Goal: Information Seeking & Learning: Learn about a topic

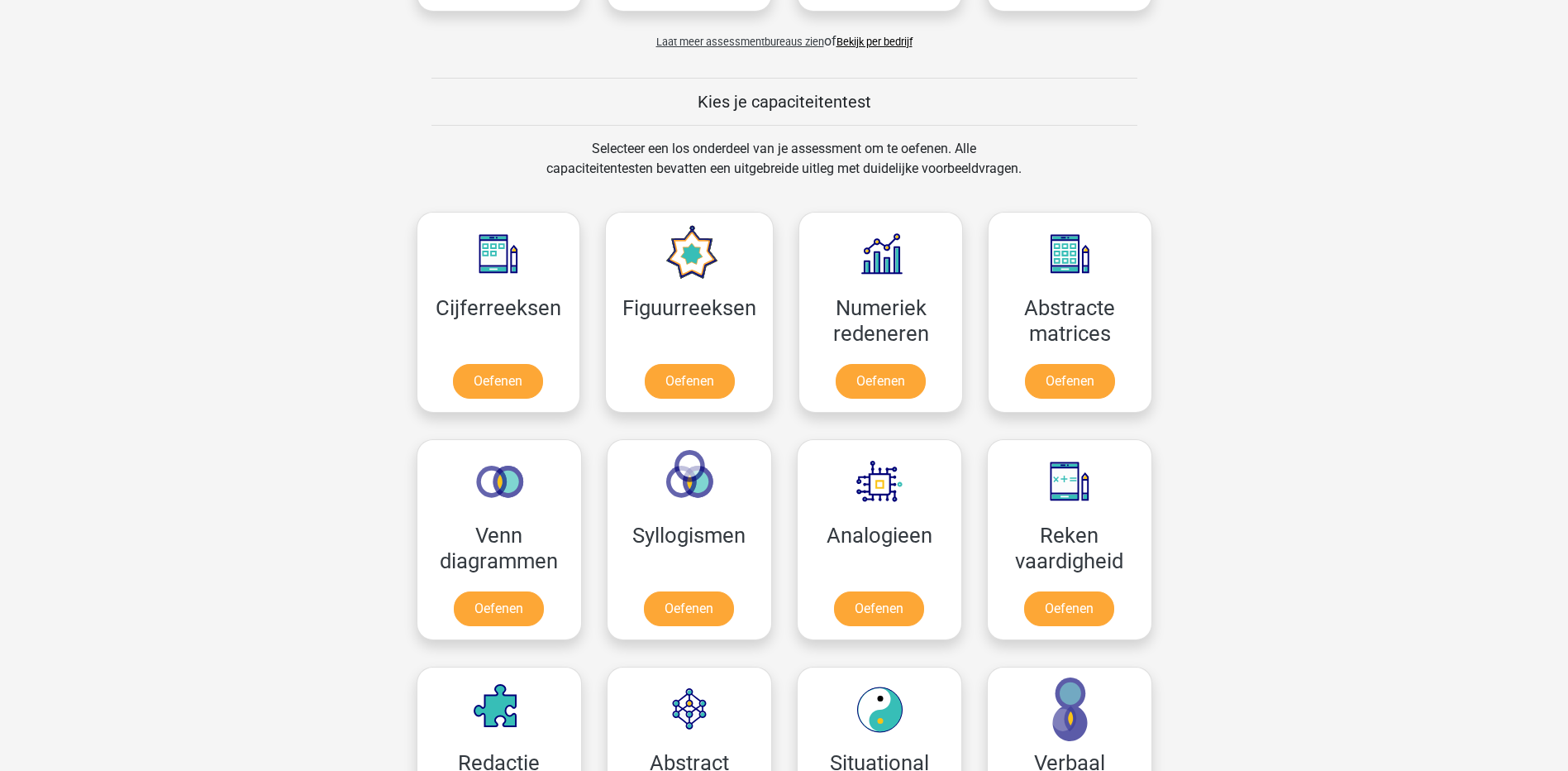
scroll to position [661, 0]
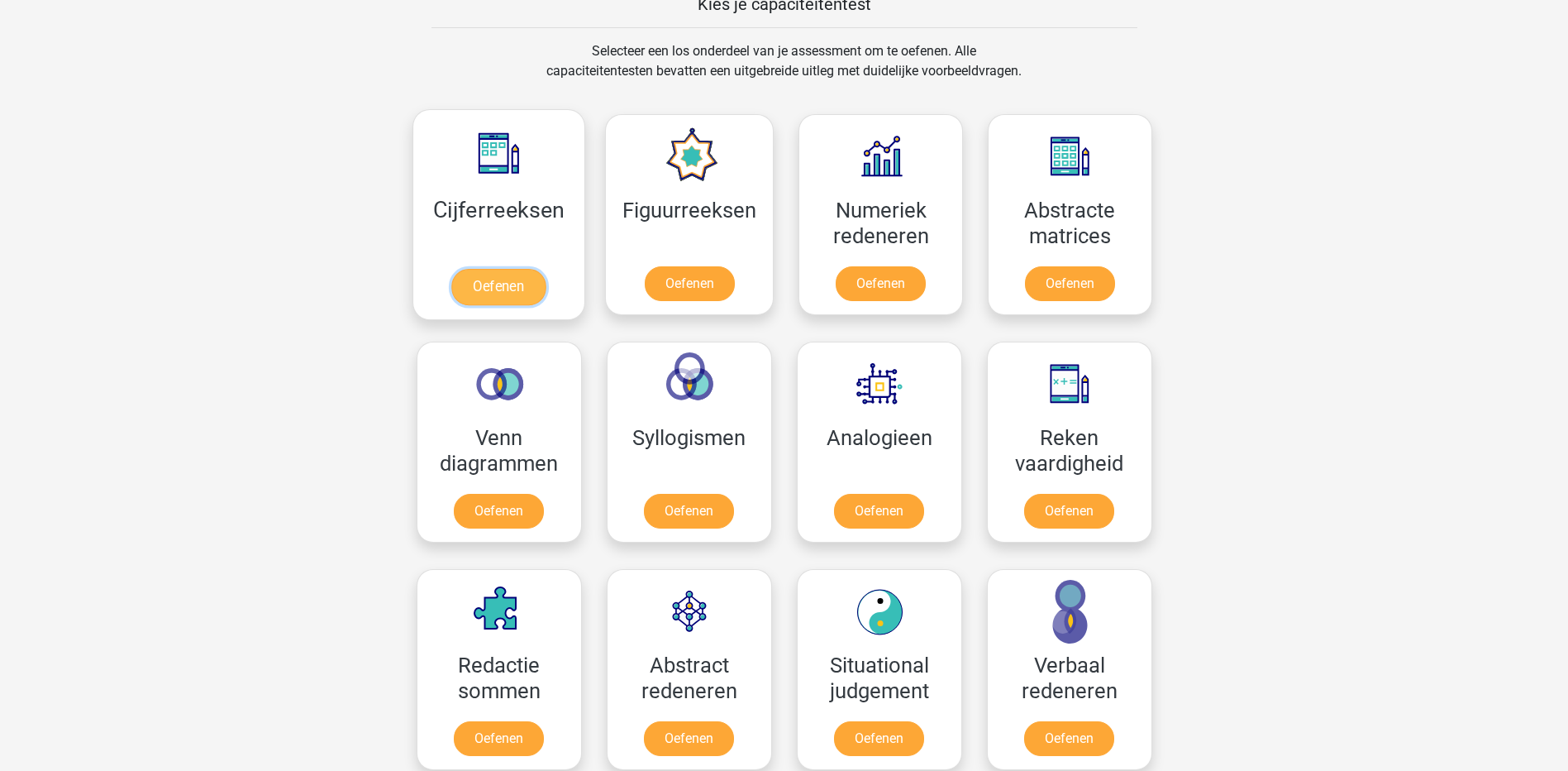
click at [517, 274] on link "Oefenen" at bounding box center [498, 287] width 94 height 36
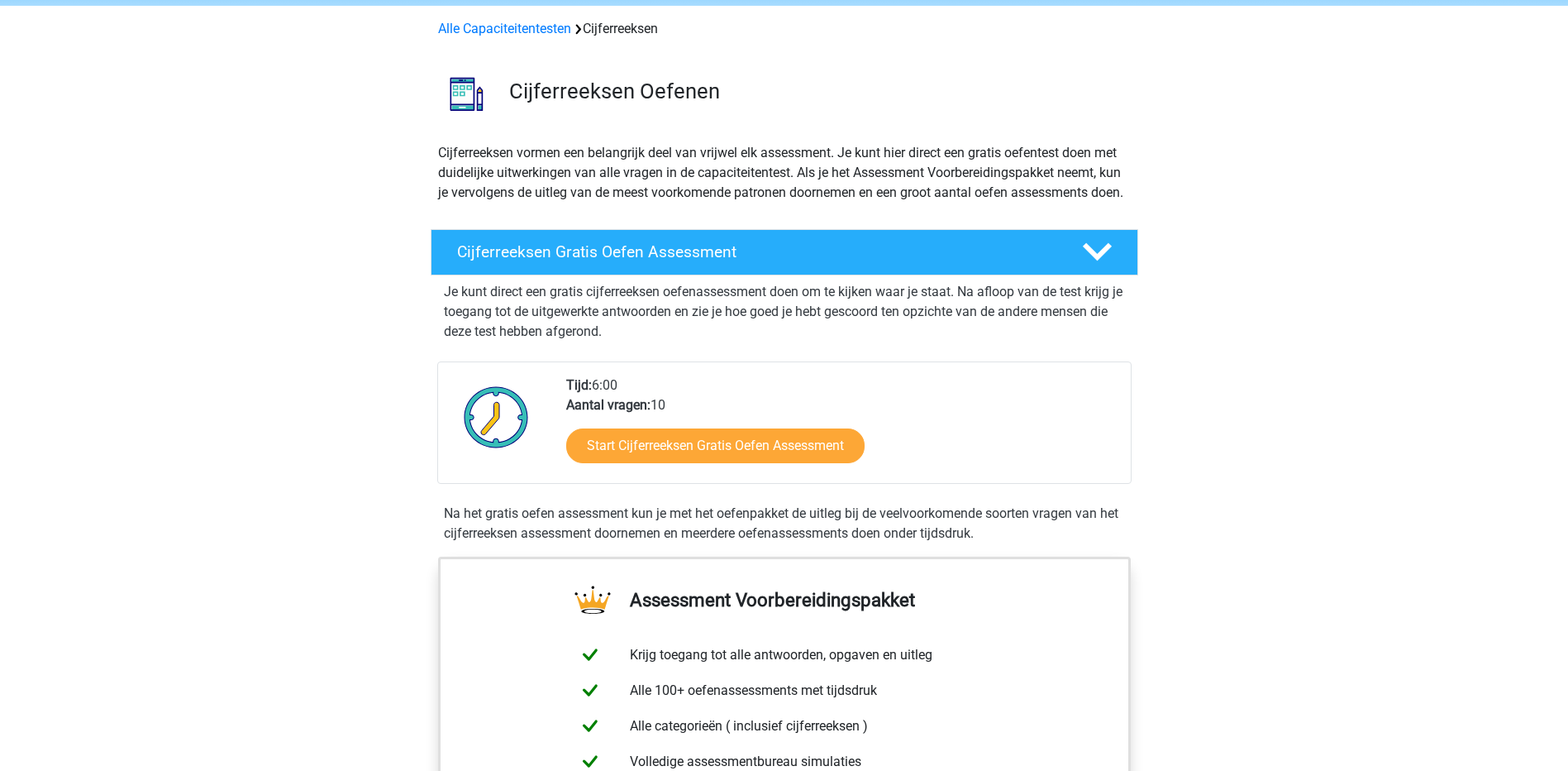
scroll to position [165, 0]
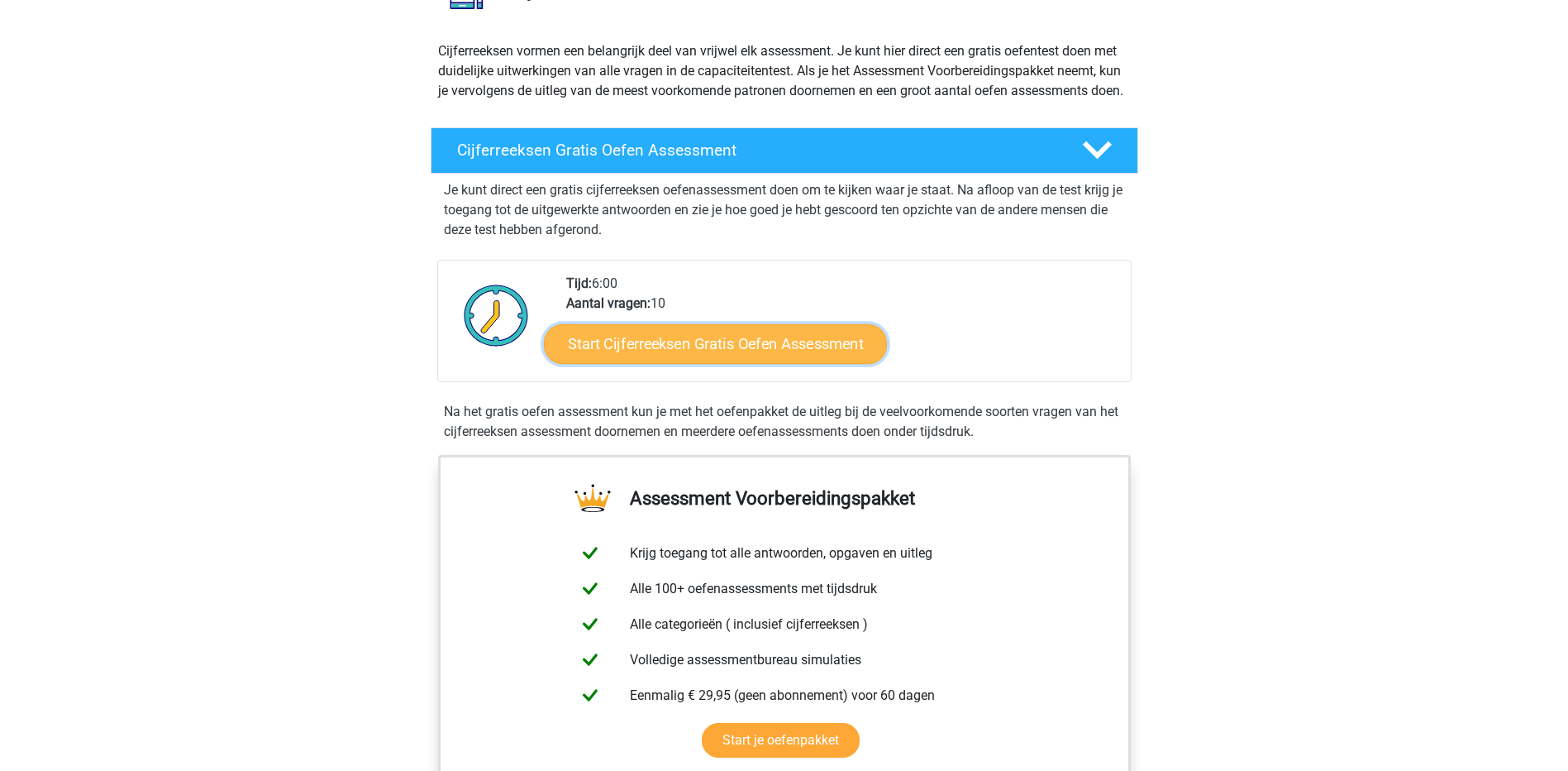
click at [801, 363] on link "Start Cijferreeksen Gratis Oefen Assessment" at bounding box center [714, 343] width 343 height 40
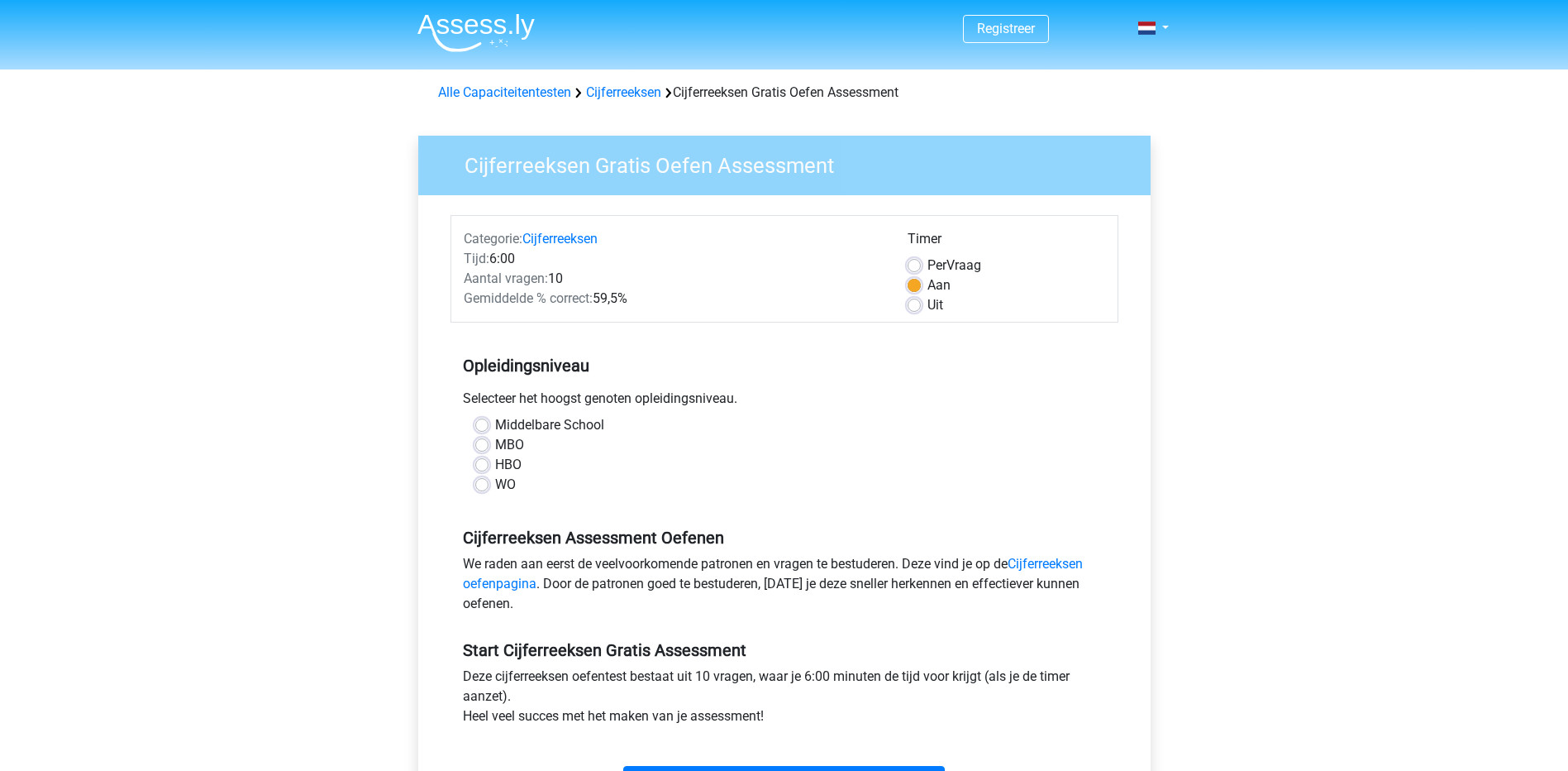
click at [495, 467] on label "HBO" at bounding box center [508, 464] width 27 height 19
click at [479, 467] on input "HBO" at bounding box center [481, 463] width 13 height 17
radio input "true"
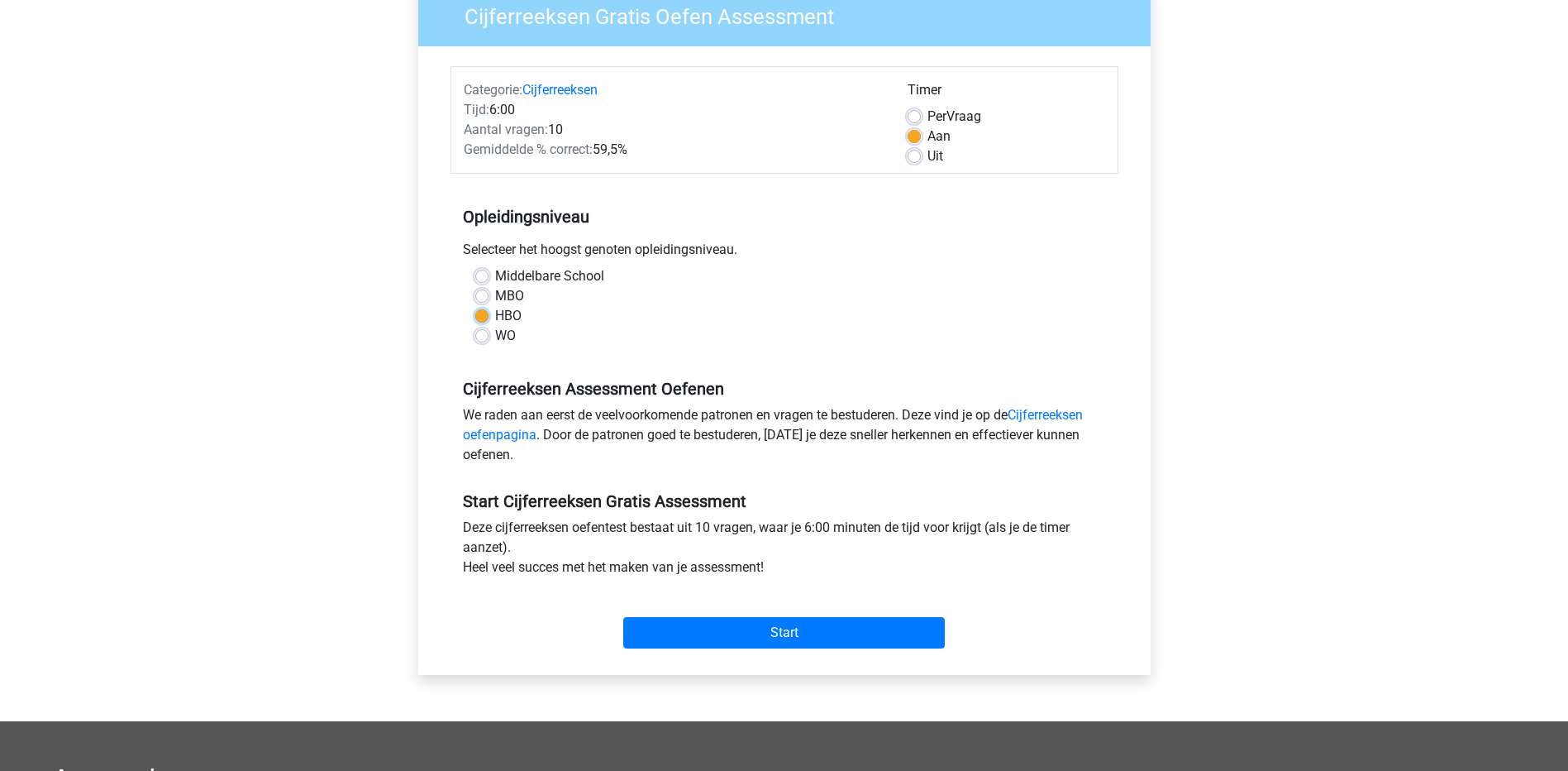
scroll to position [165, 0]
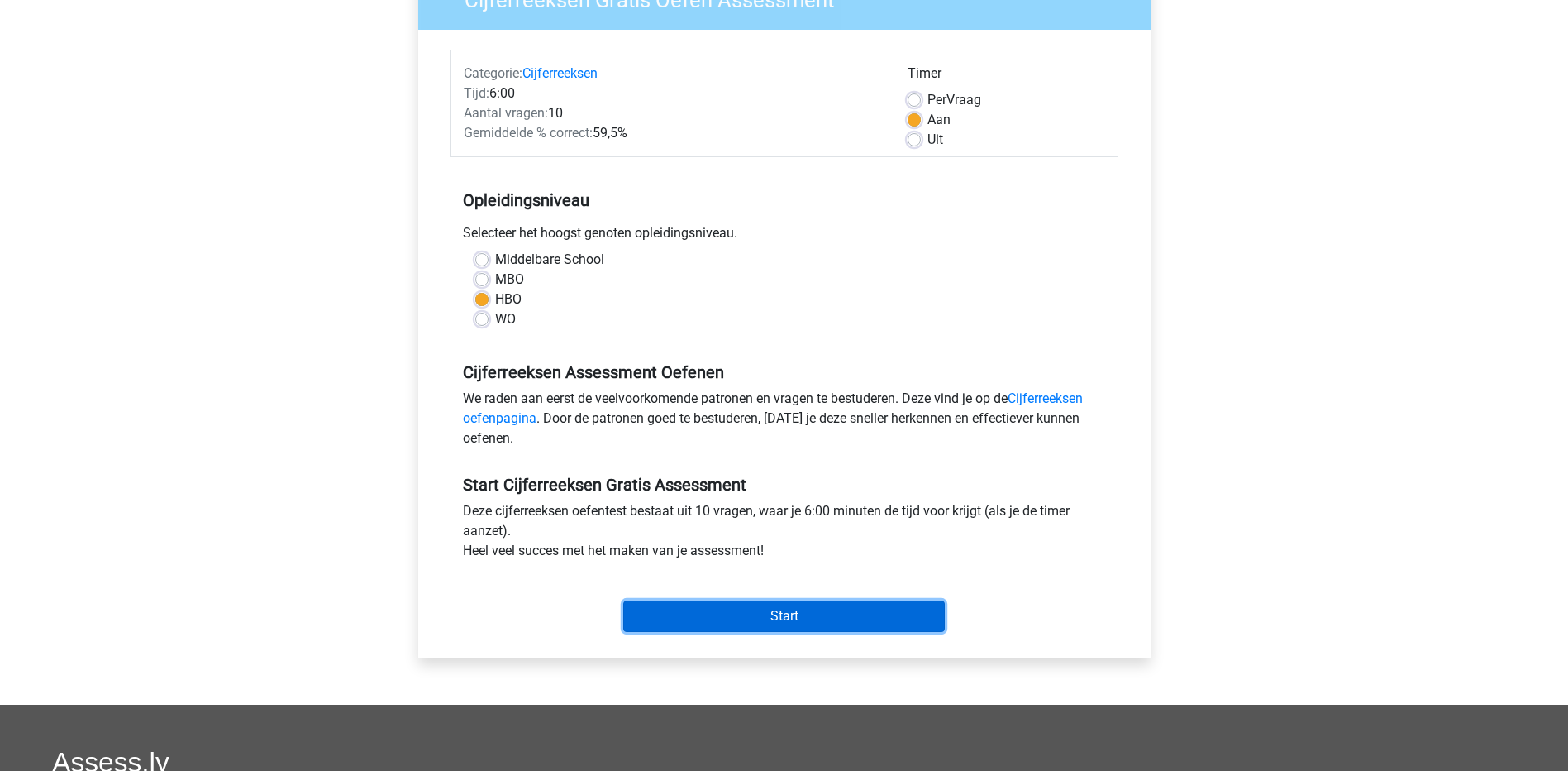
click at [772, 613] on input "Start" at bounding box center [784, 616] width 322 height 31
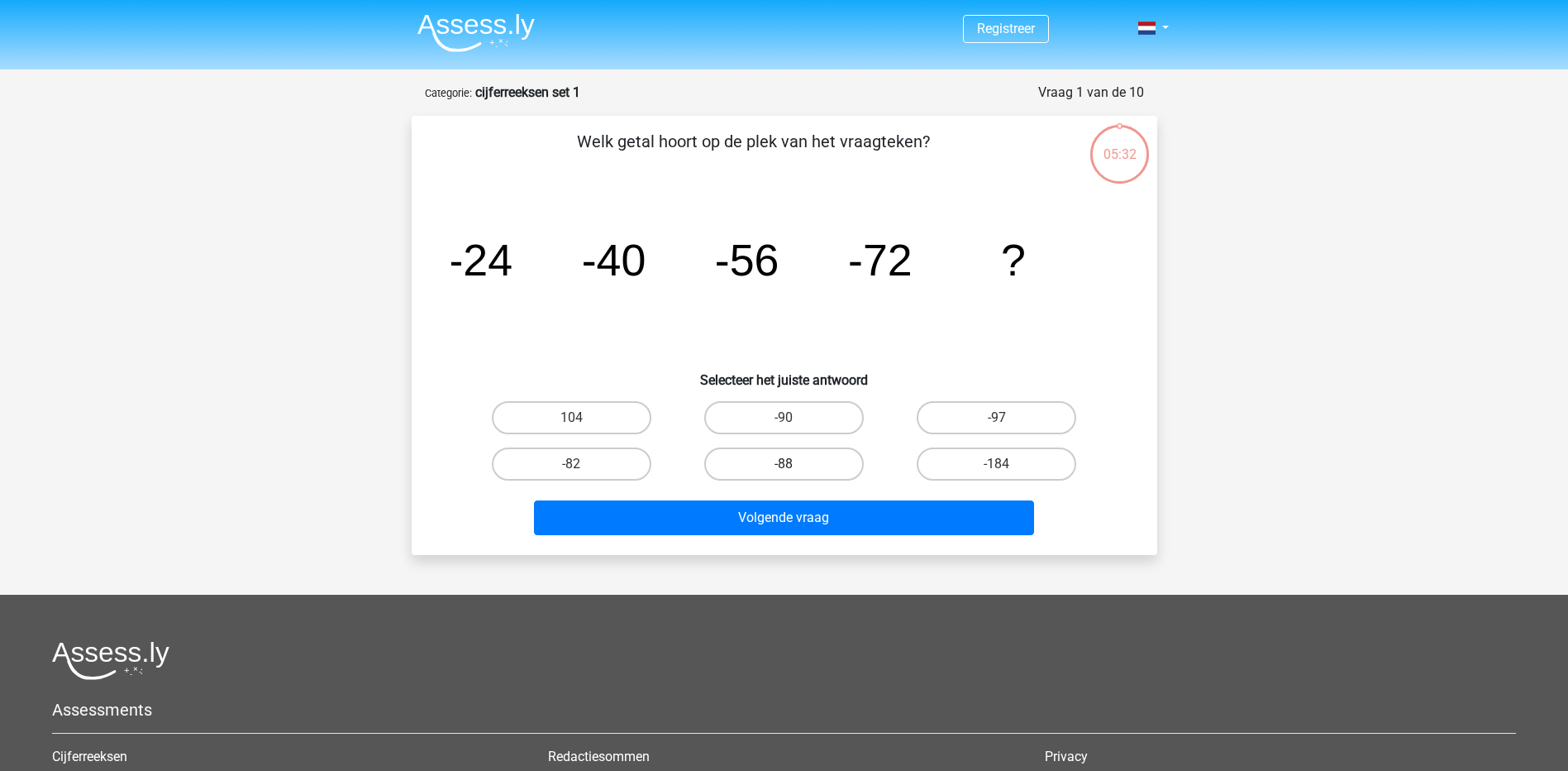
click at [809, 466] on label "-88" at bounding box center [784, 464] width 160 height 33
click at [794, 466] on input "-88" at bounding box center [789, 470] width 11 height 11
radio input "true"
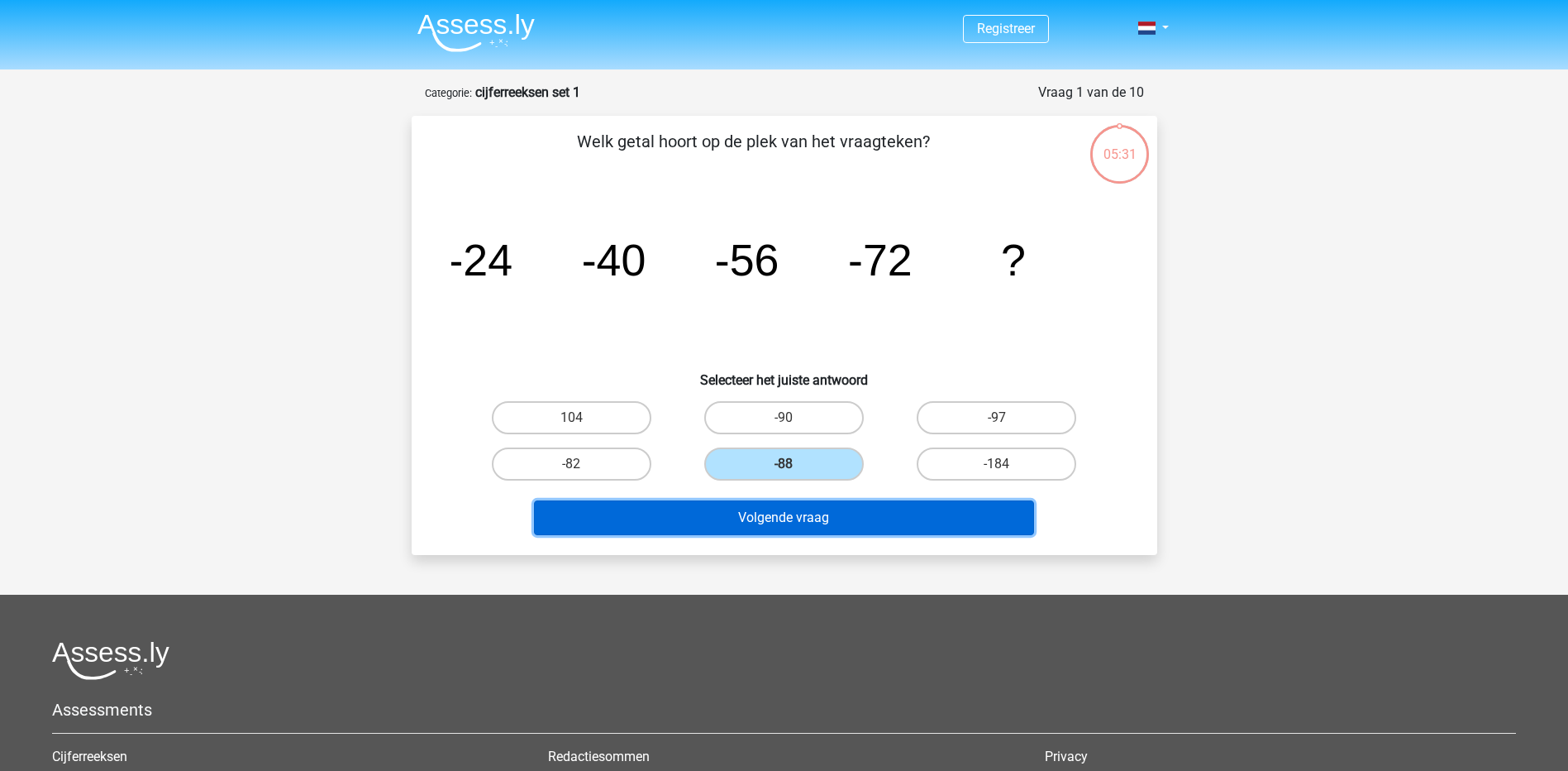
click at [790, 509] on button "Volgende vraag" at bounding box center [784, 518] width 500 height 35
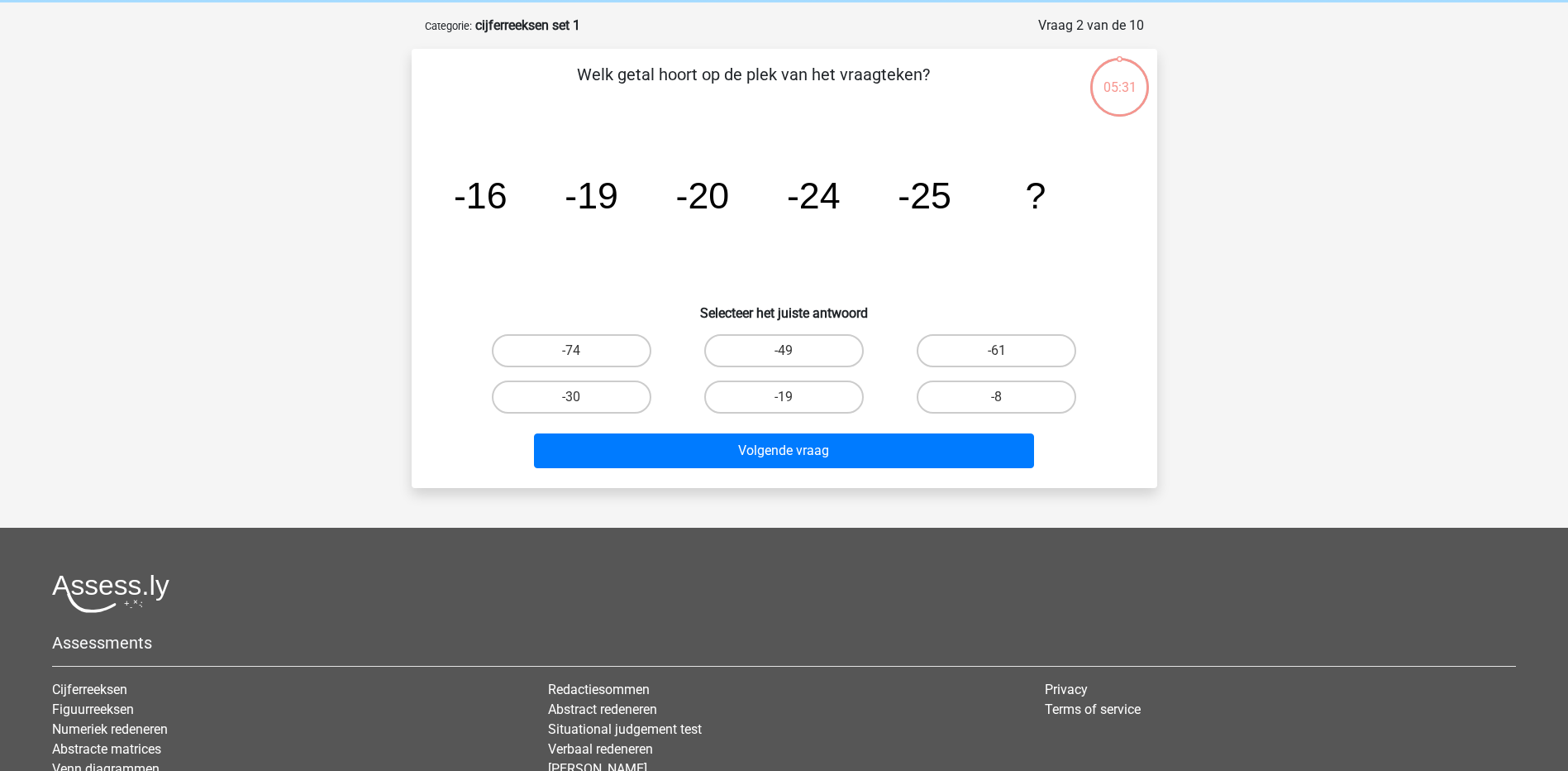
scroll to position [82, 0]
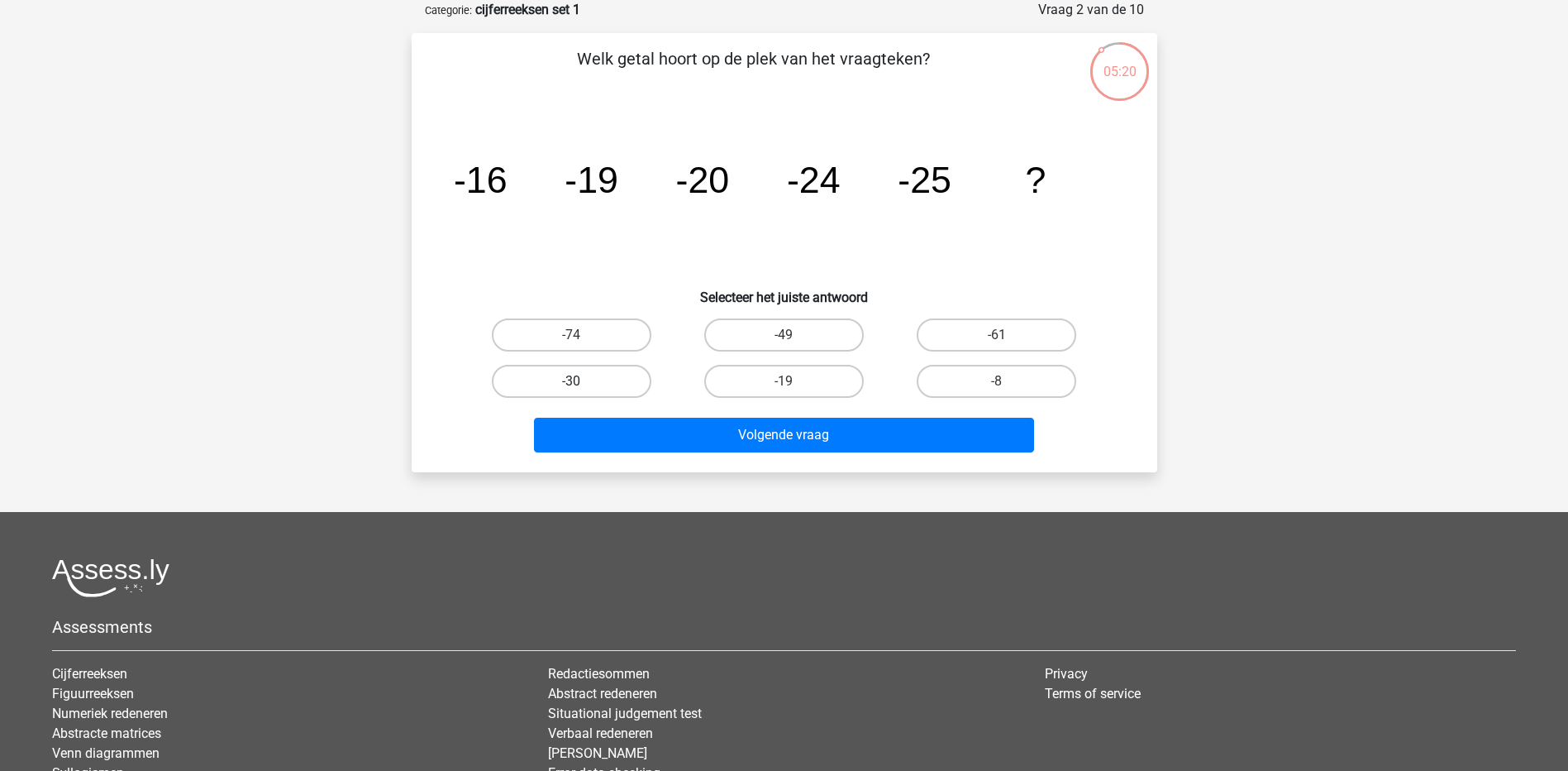
click at [549, 383] on label "-30" at bounding box center [571, 381] width 160 height 33
click at [571, 383] on input "-30" at bounding box center [577, 386] width 11 height 11
radio input "true"
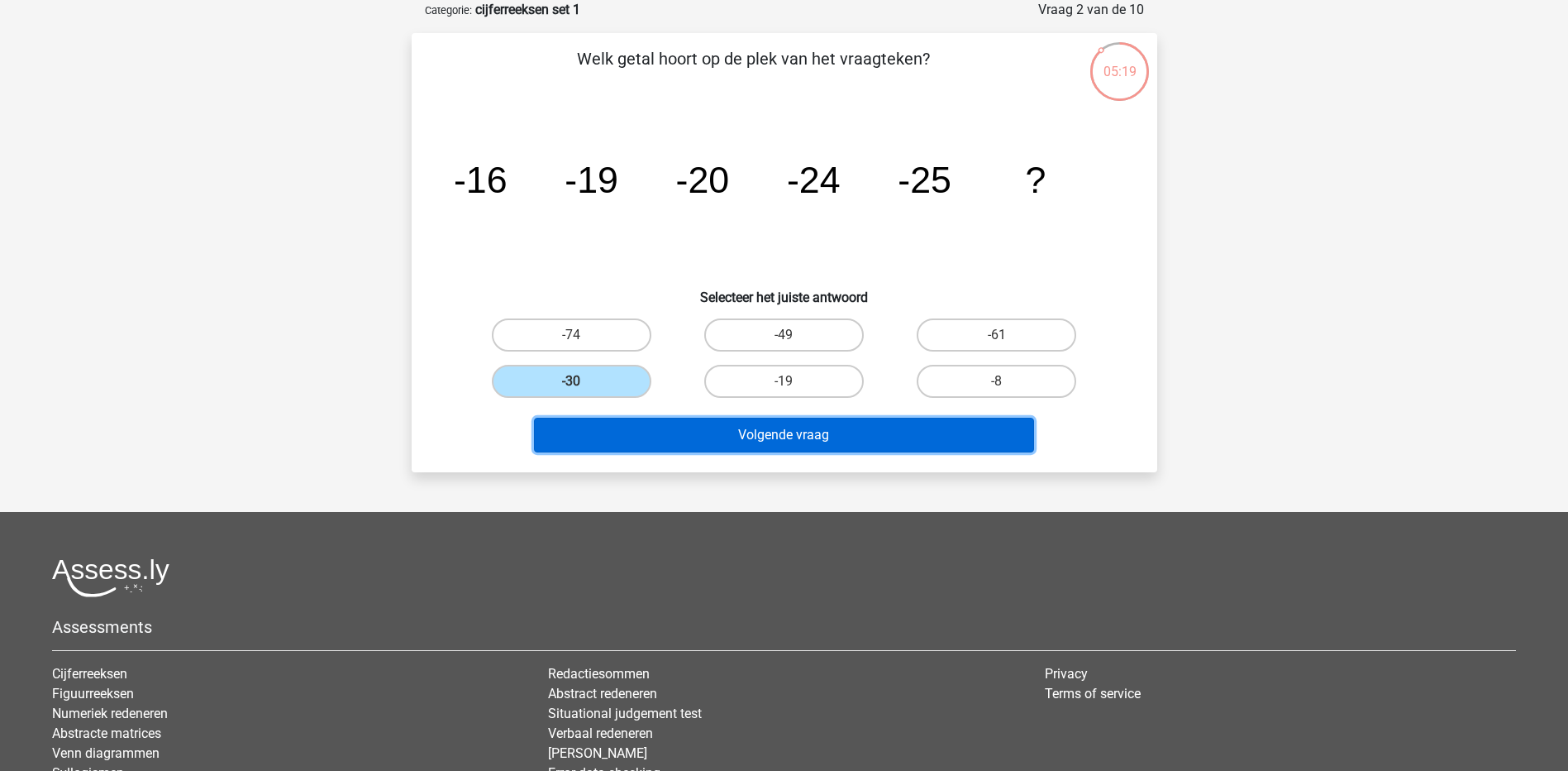
click at [719, 434] on button "Volgende vraag" at bounding box center [784, 435] width 500 height 35
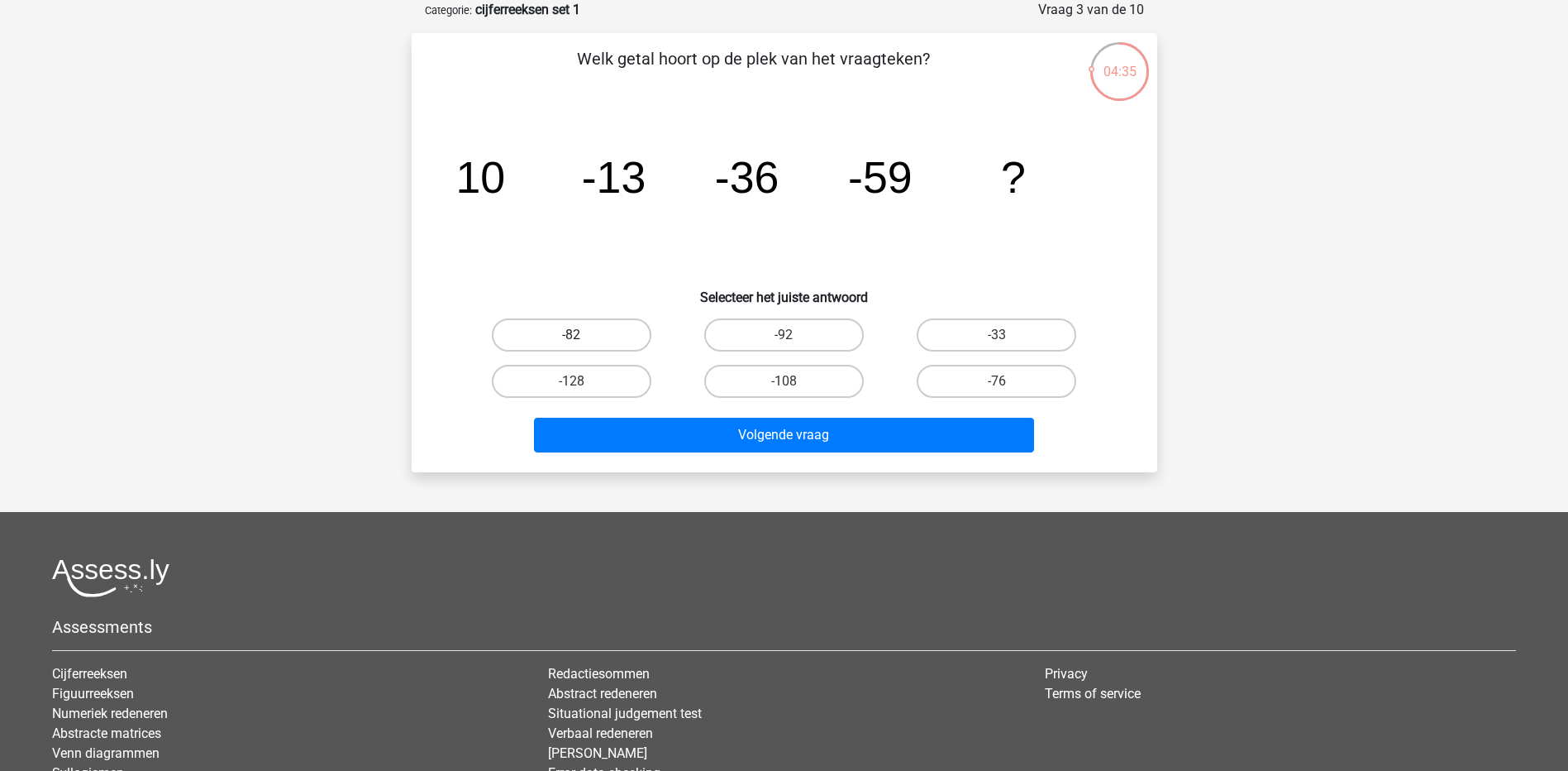
click at [595, 338] on label "-82" at bounding box center [571, 335] width 160 height 33
click at [582, 338] on input "-82" at bounding box center [577, 340] width 11 height 11
radio input "true"
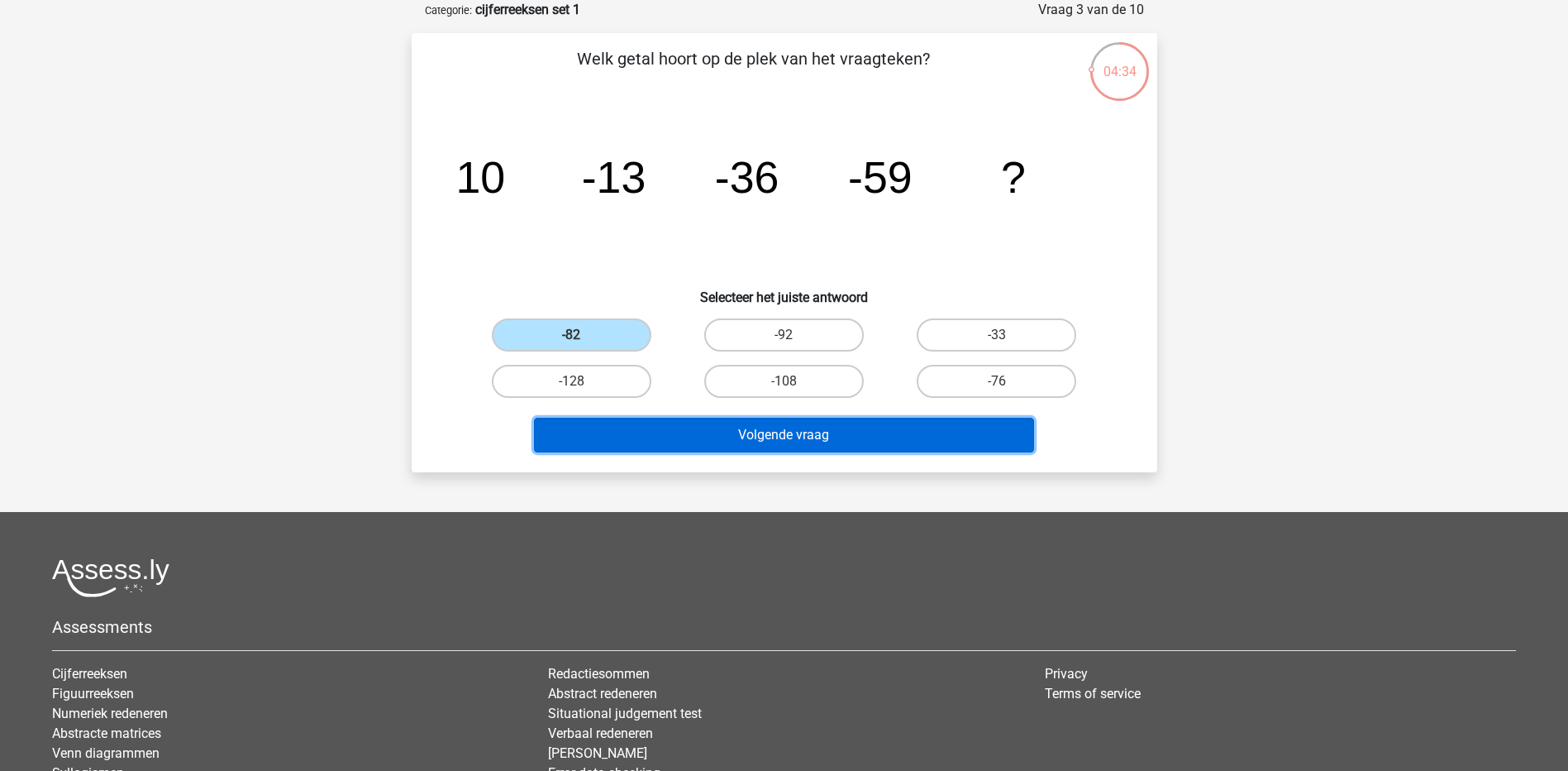
click at [735, 438] on button "Volgende vraag" at bounding box center [784, 435] width 500 height 35
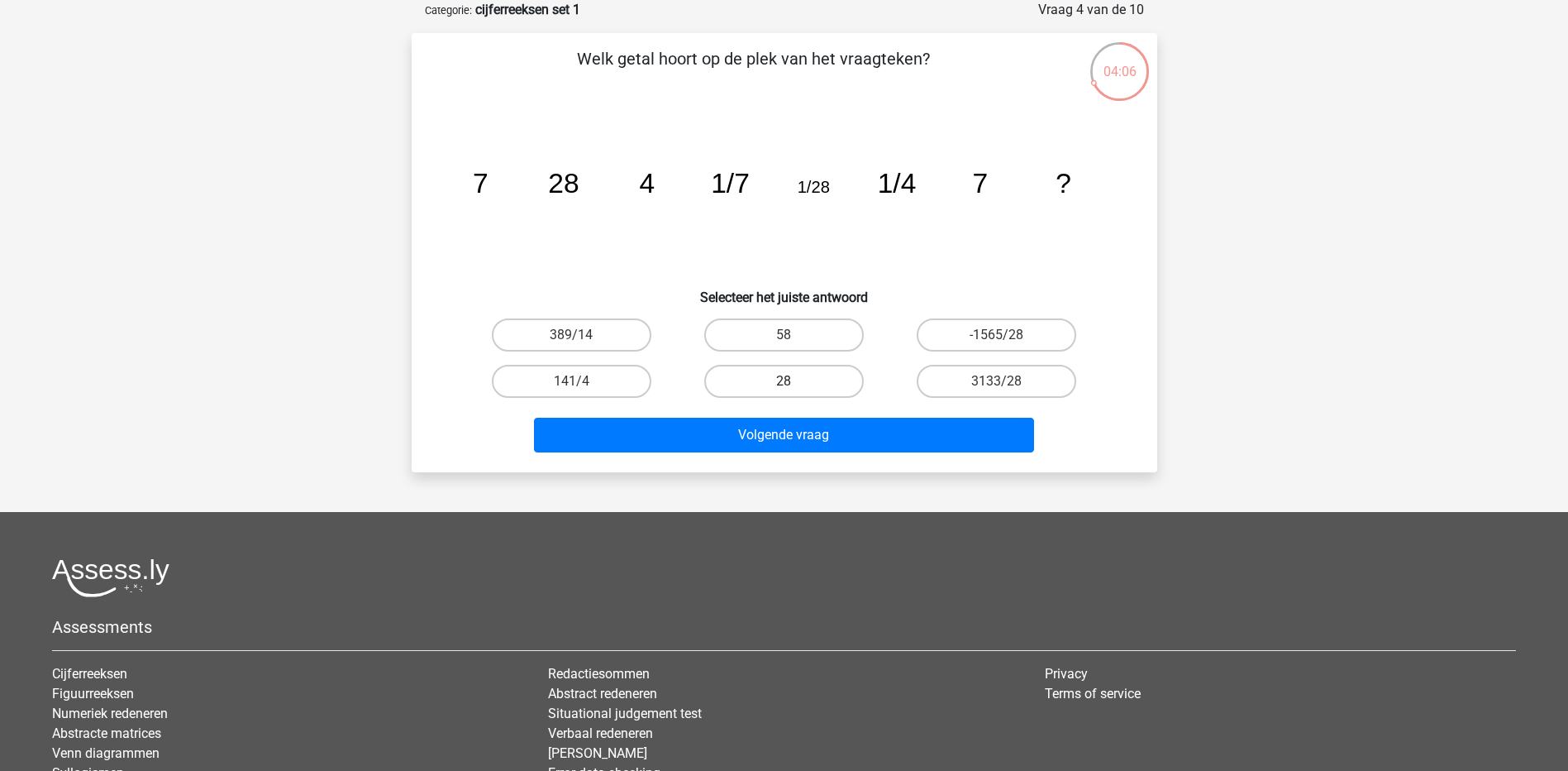
click at [796, 385] on label "28" at bounding box center [784, 381] width 160 height 33
click at [794, 385] on input "28" at bounding box center [789, 386] width 11 height 11
radio input "true"
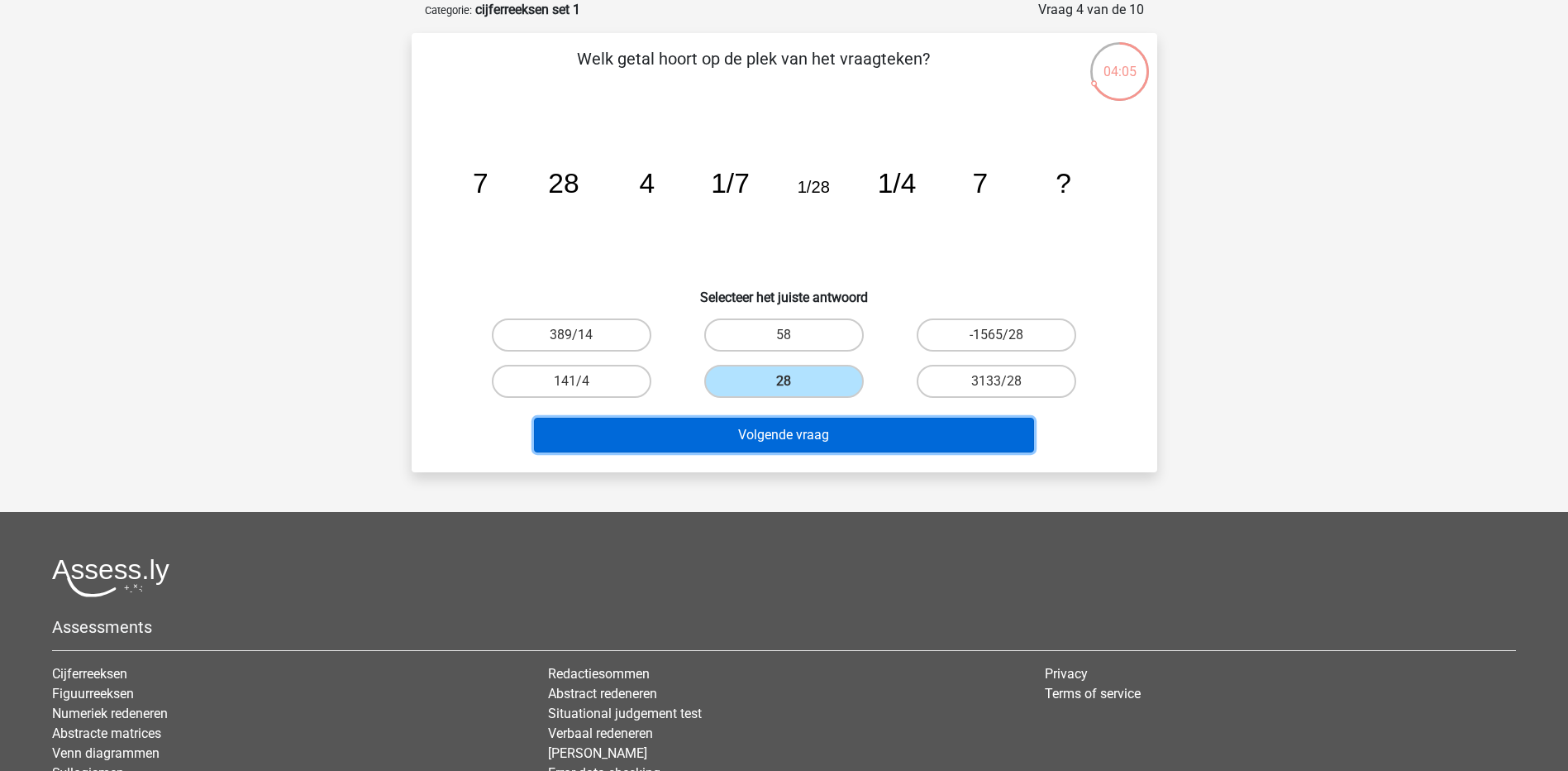
click at [787, 442] on button "Volgende vraag" at bounding box center [784, 435] width 500 height 35
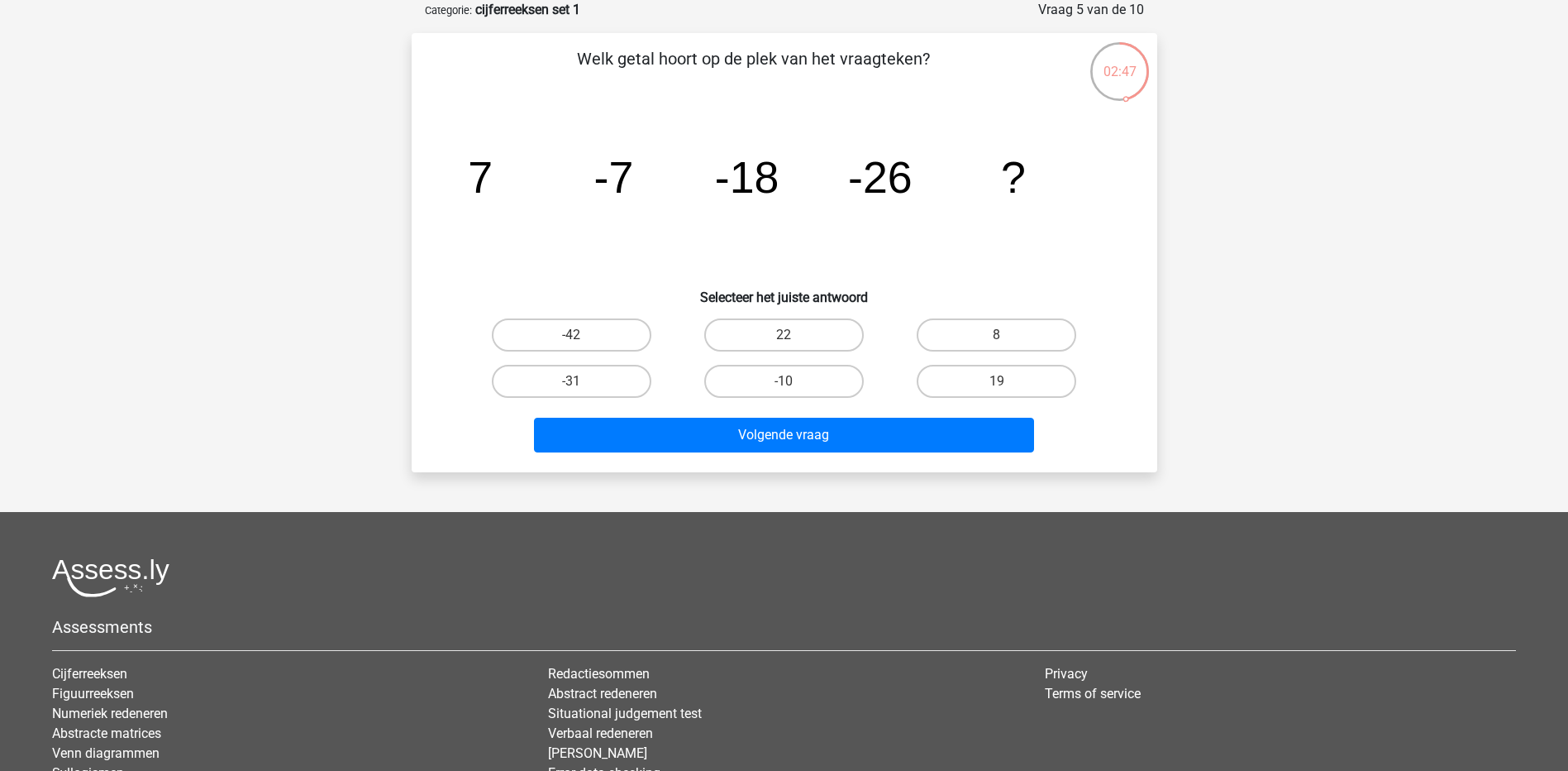
click at [576, 337] on input "-42" at bounding box center [577, 340] width 11 height 11
radio input "true"
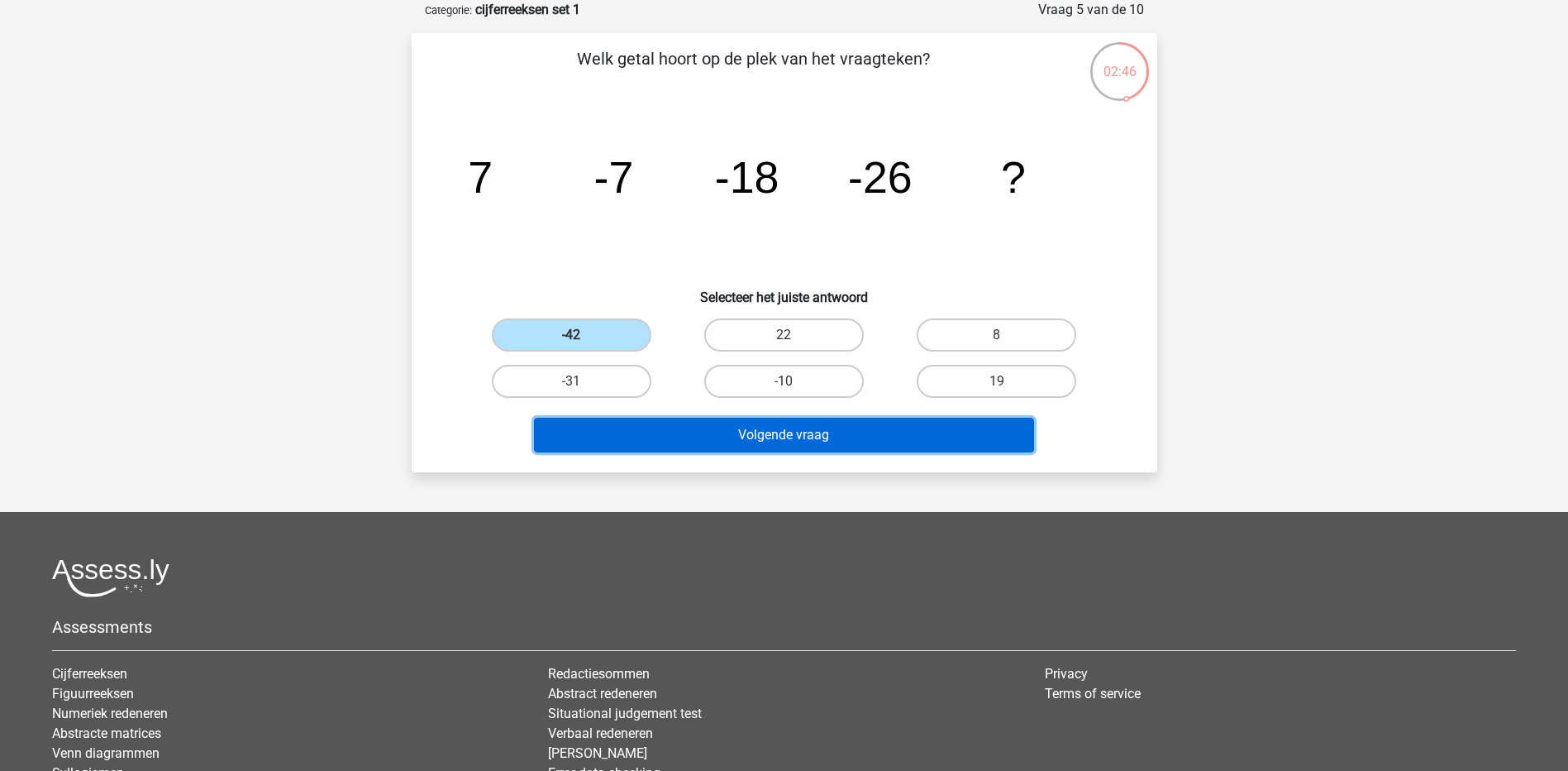
click at [767, 433] on button "Volgende vraag" at bounding box center [784, 435] width 500 height 35
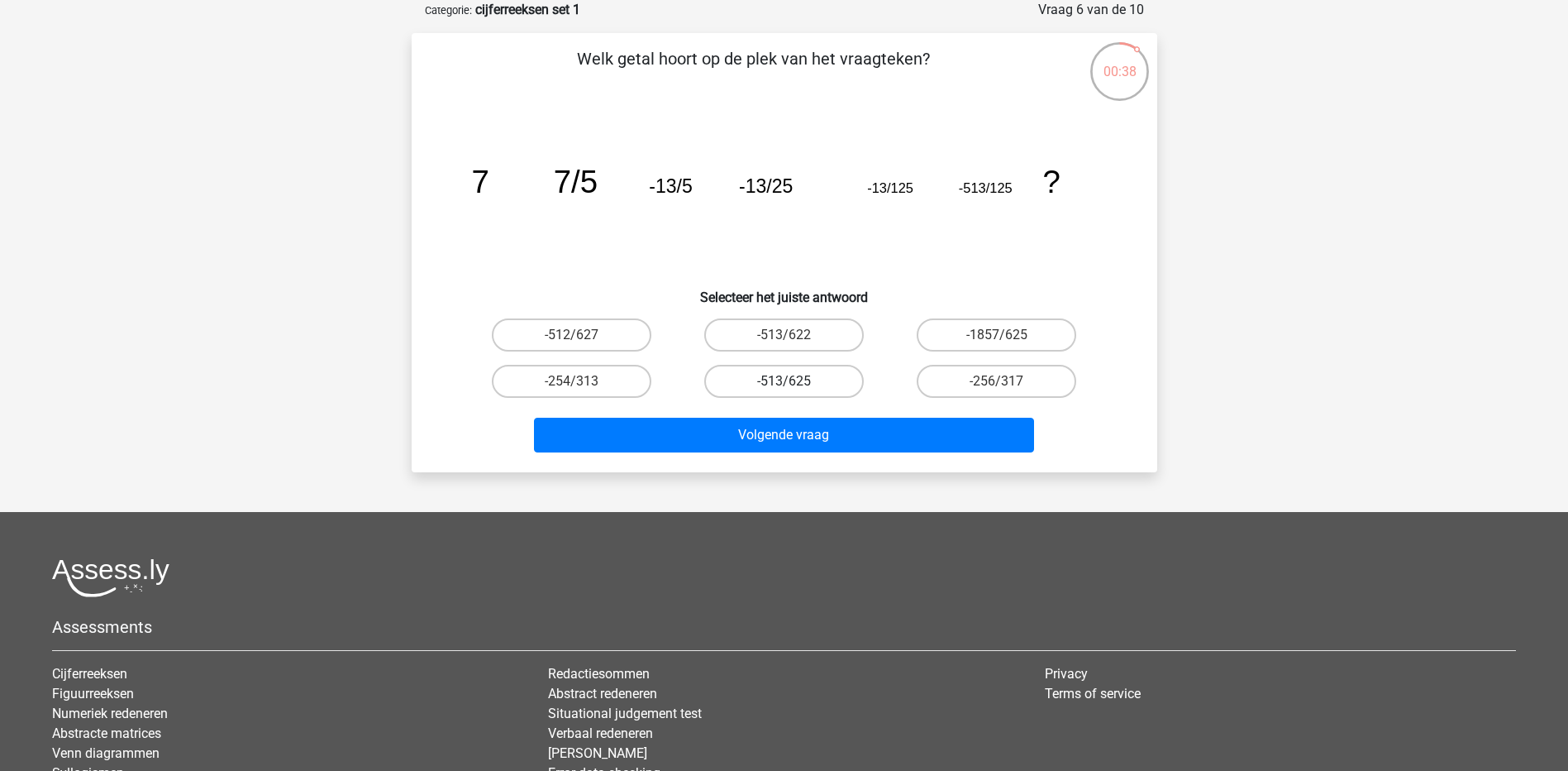
click at [778, 381] on label "-513/625" at bounding box center [784, 381] width 160 height 33
click at [784, 381] on input "-513/625" at bounding box center [789, 386] width 11 height 11
radio input "true"
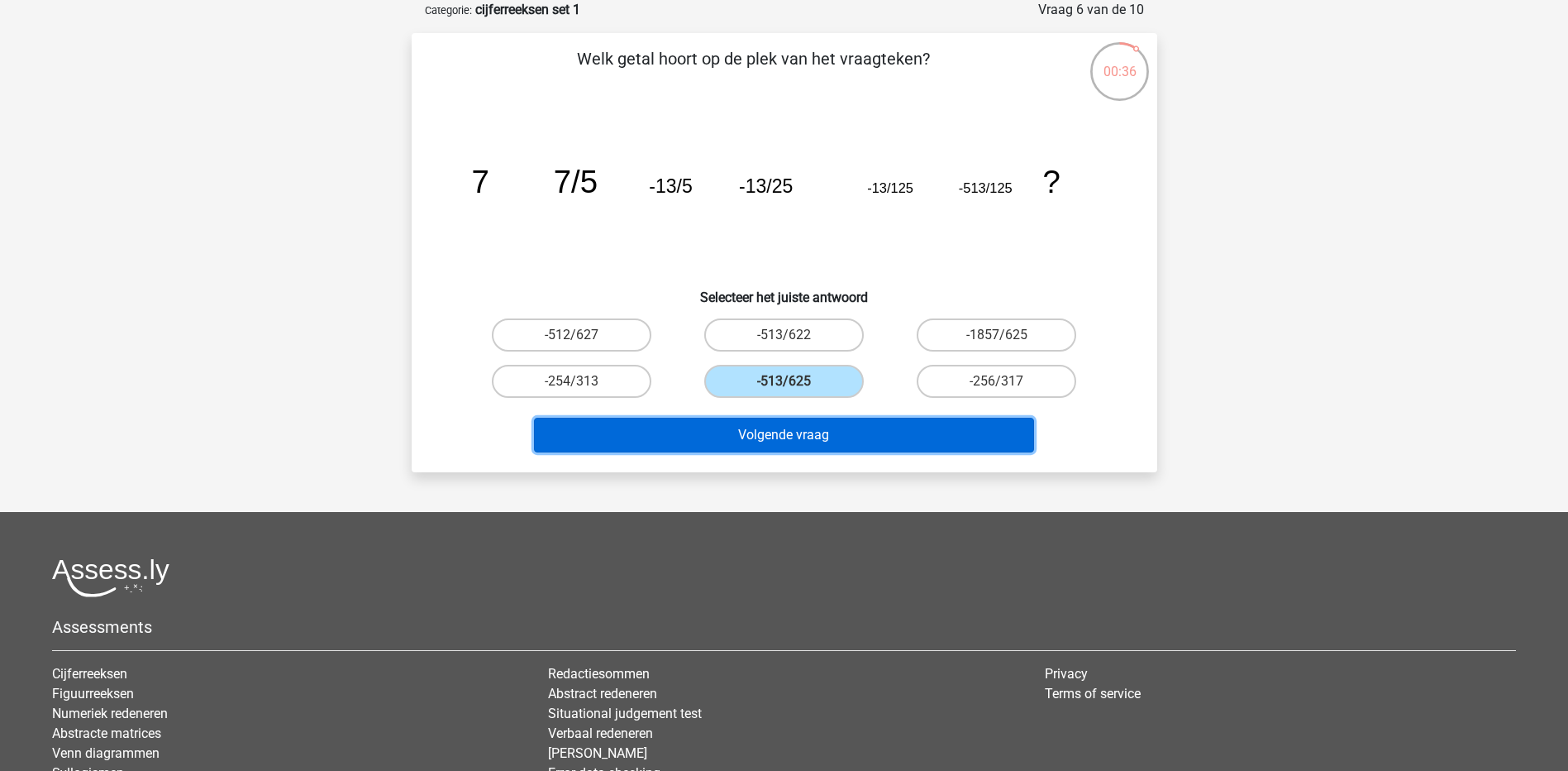
click at [784, 439] on button "Volgende vraag" at bounding box center [784, 435] width 500 height 35
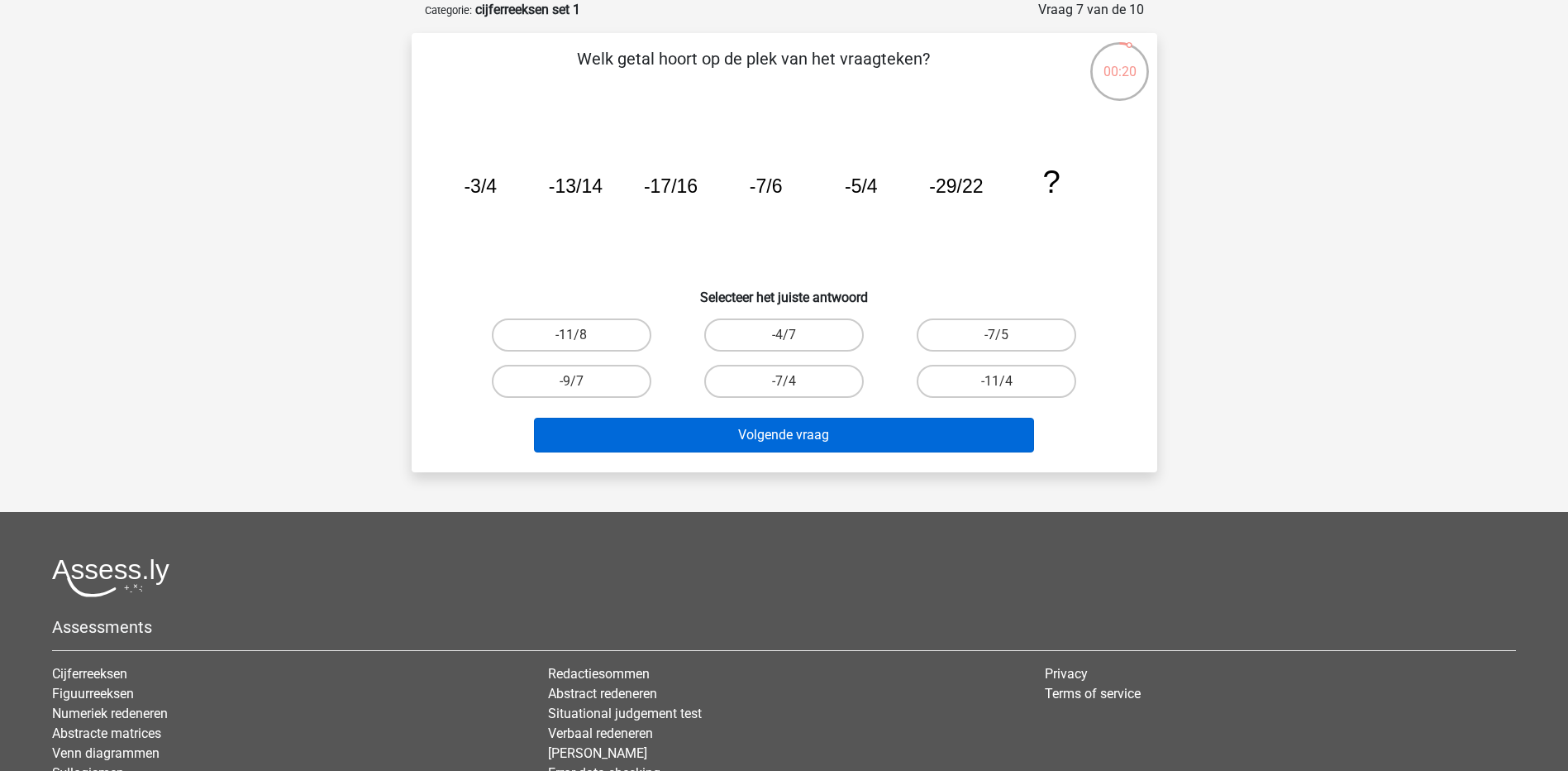
drag, startPoint x: 990, startPoint y: 376, endPoint x: 826, endPoint y: 430, distance: 172.7
click at [992, 377] on label "-11/4" at bounding box center [996, 381] width 160 height 33
click at [997, 381] on input "-11/4" at bounding box center [1003, 386] width 11 height 11
radio input "true"
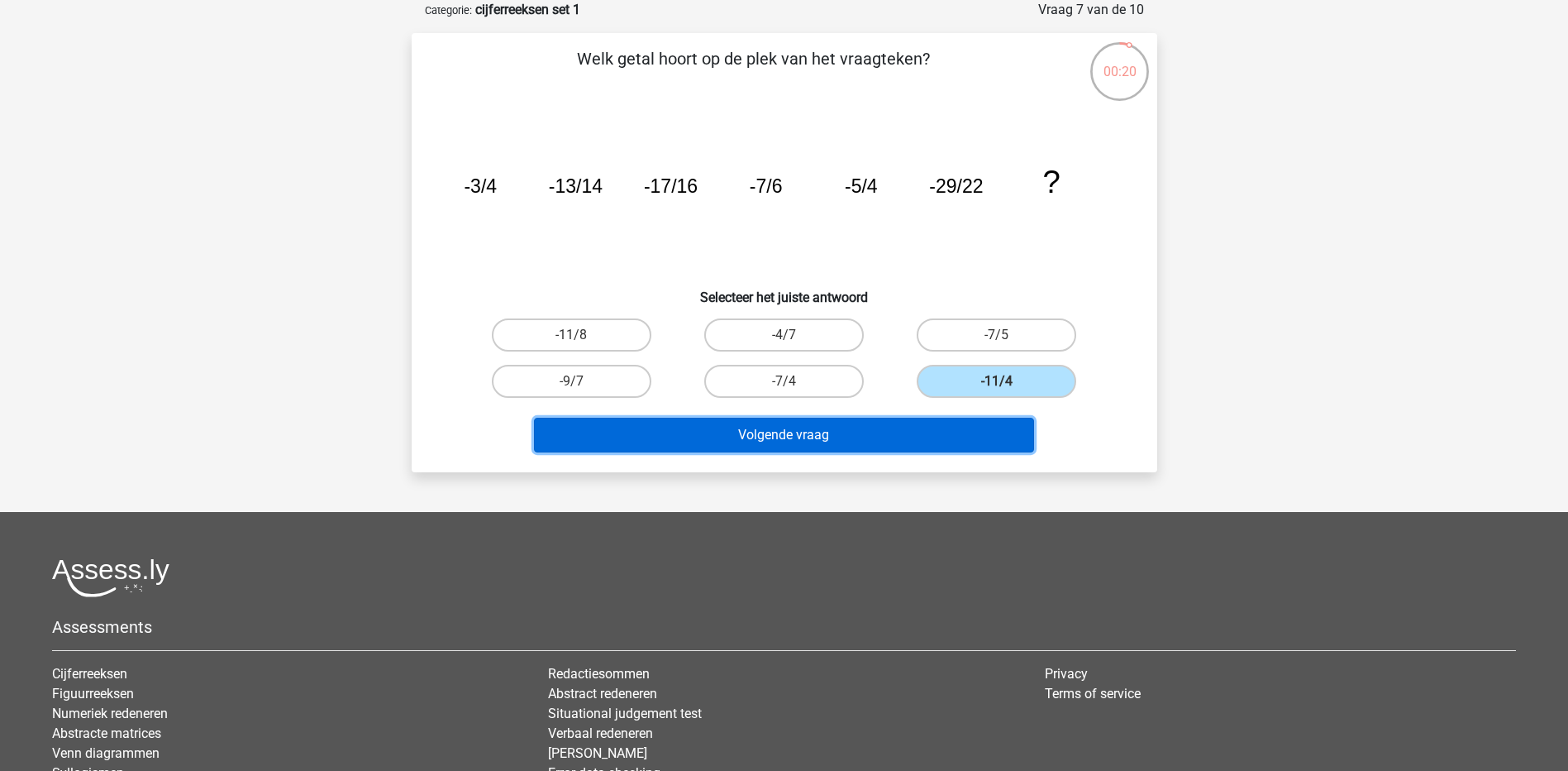
click at [815, 433] on button "Volgende vraag" at bounding box center [784, 435] width 500 height 35
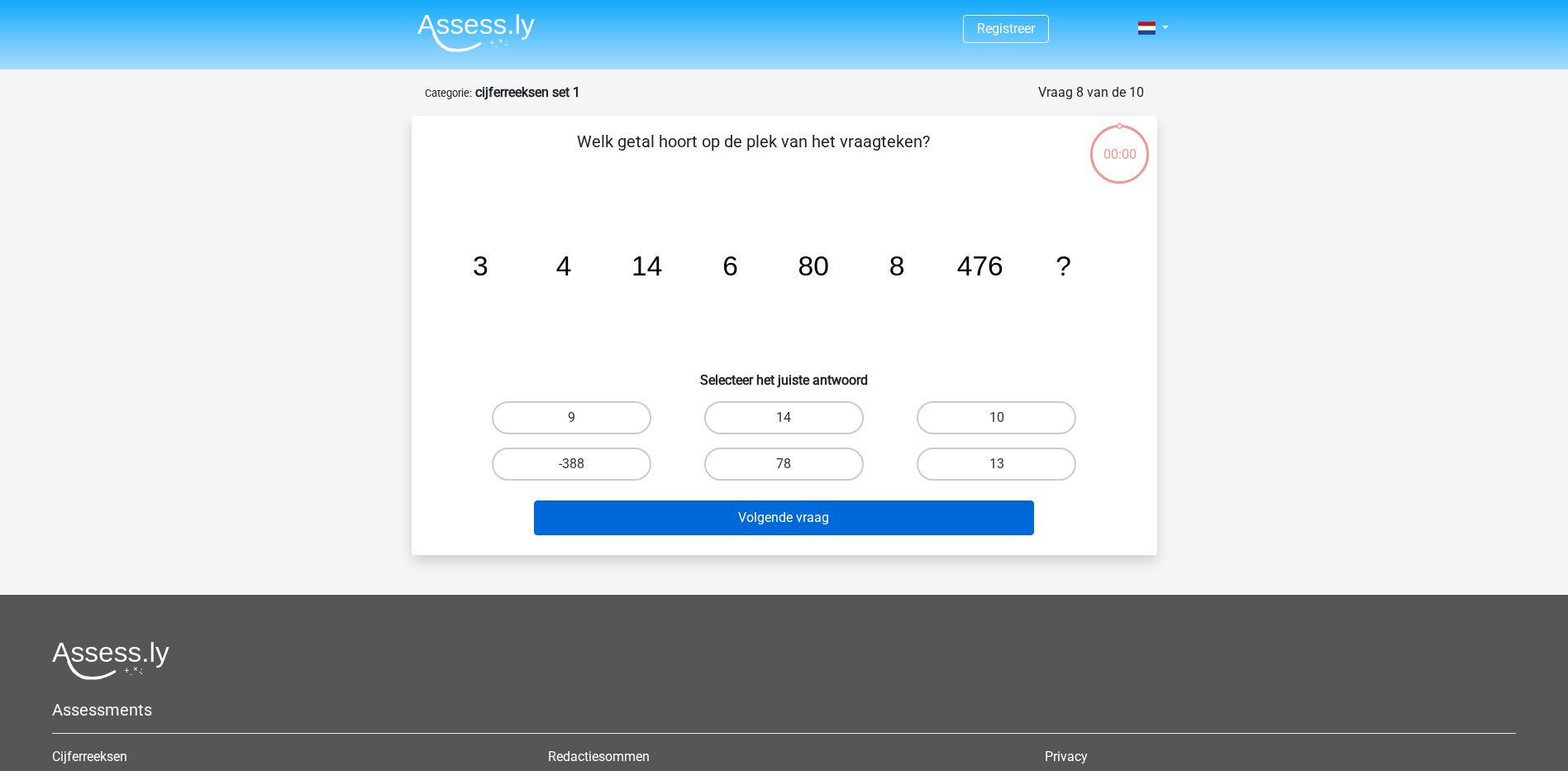
scroll to position [82, 0]
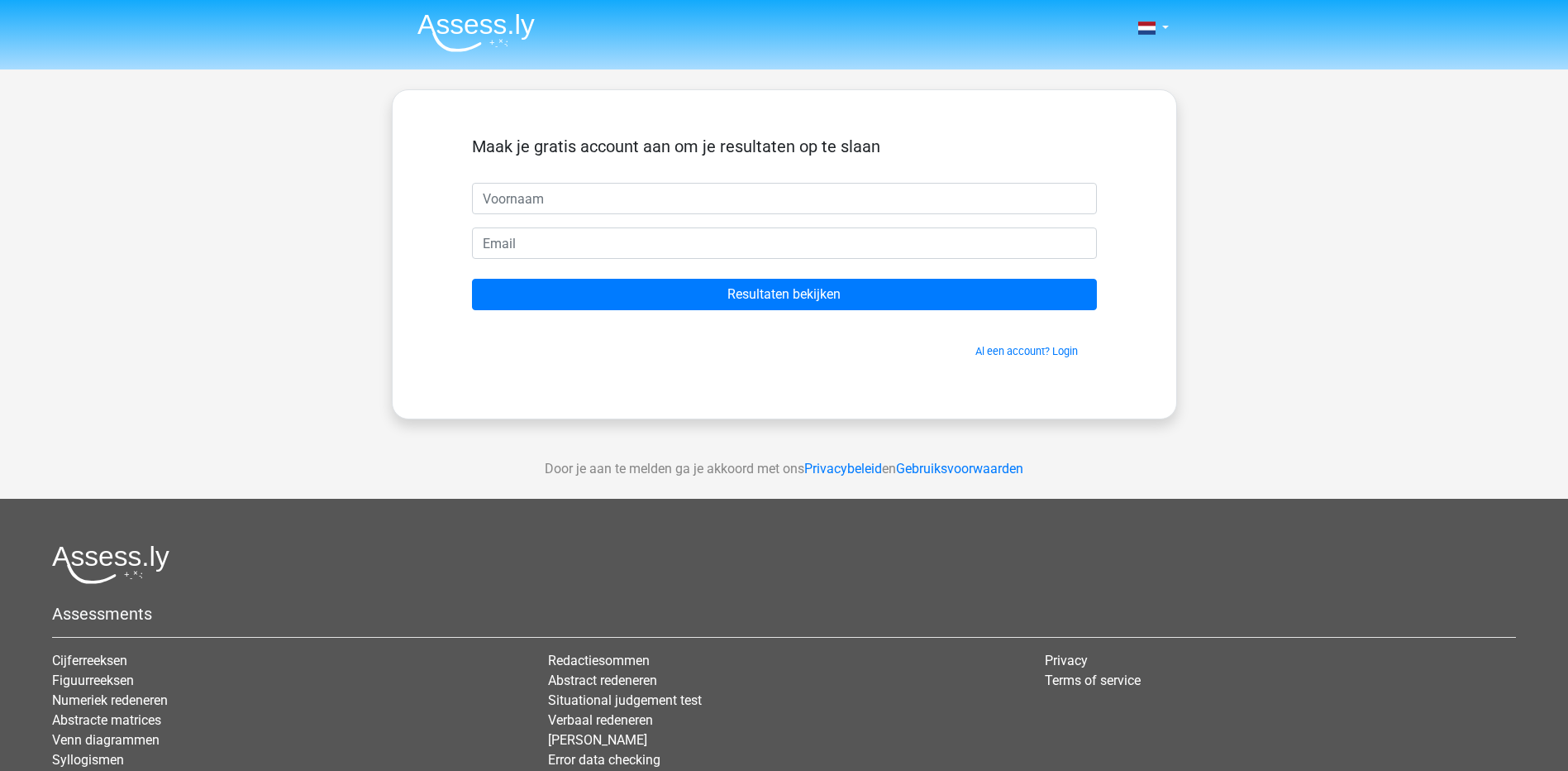
click at [690, 189] on input "text" at bounding box center [784, 199] width 625 height 31
type input "Jeanette"
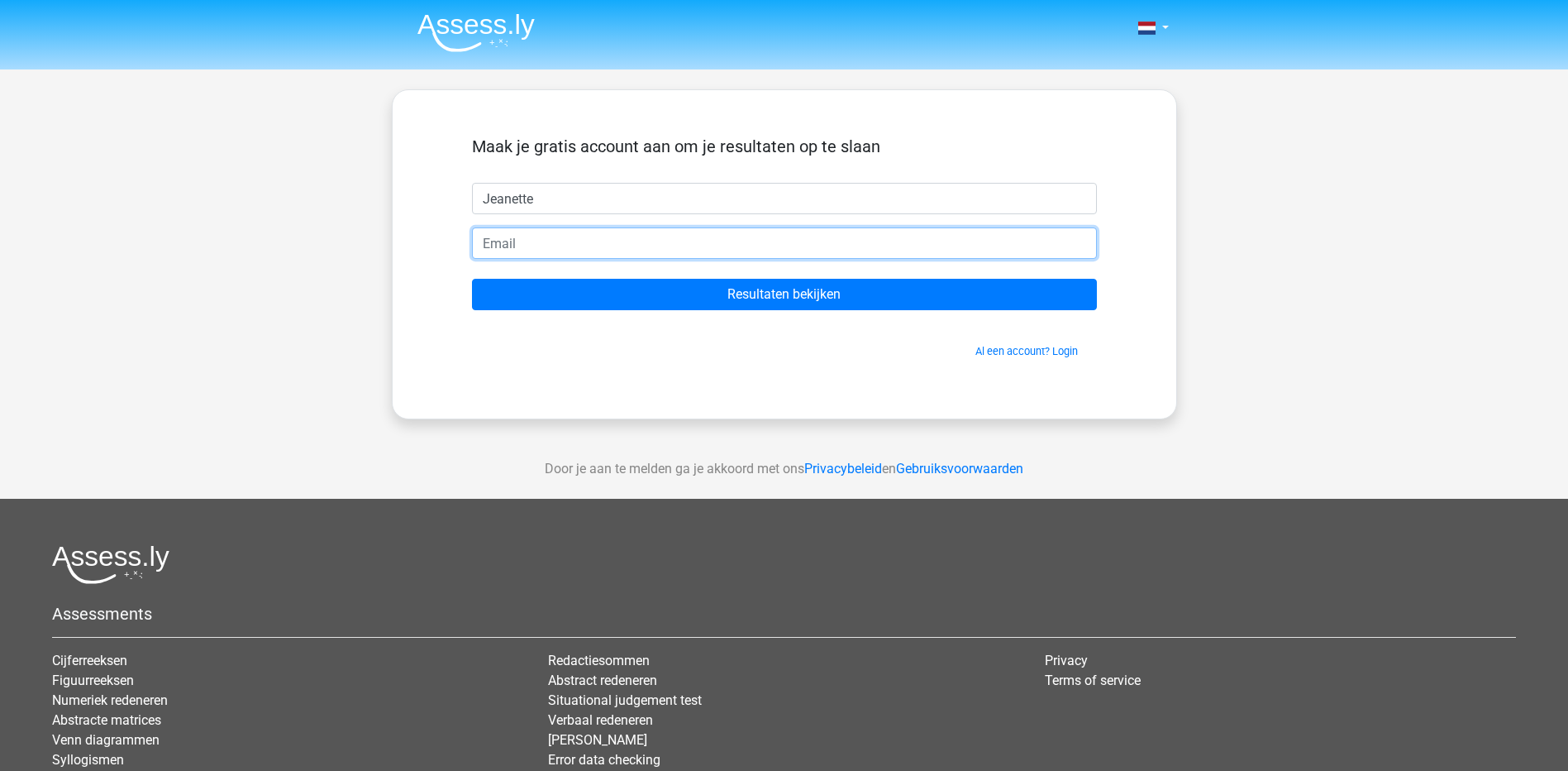
click at [608, 247] on input "email" at bounding box center [784, 243] width 625 height 31
type input "[EMAIL_ADDRESS][DOMAIN_NAME]"
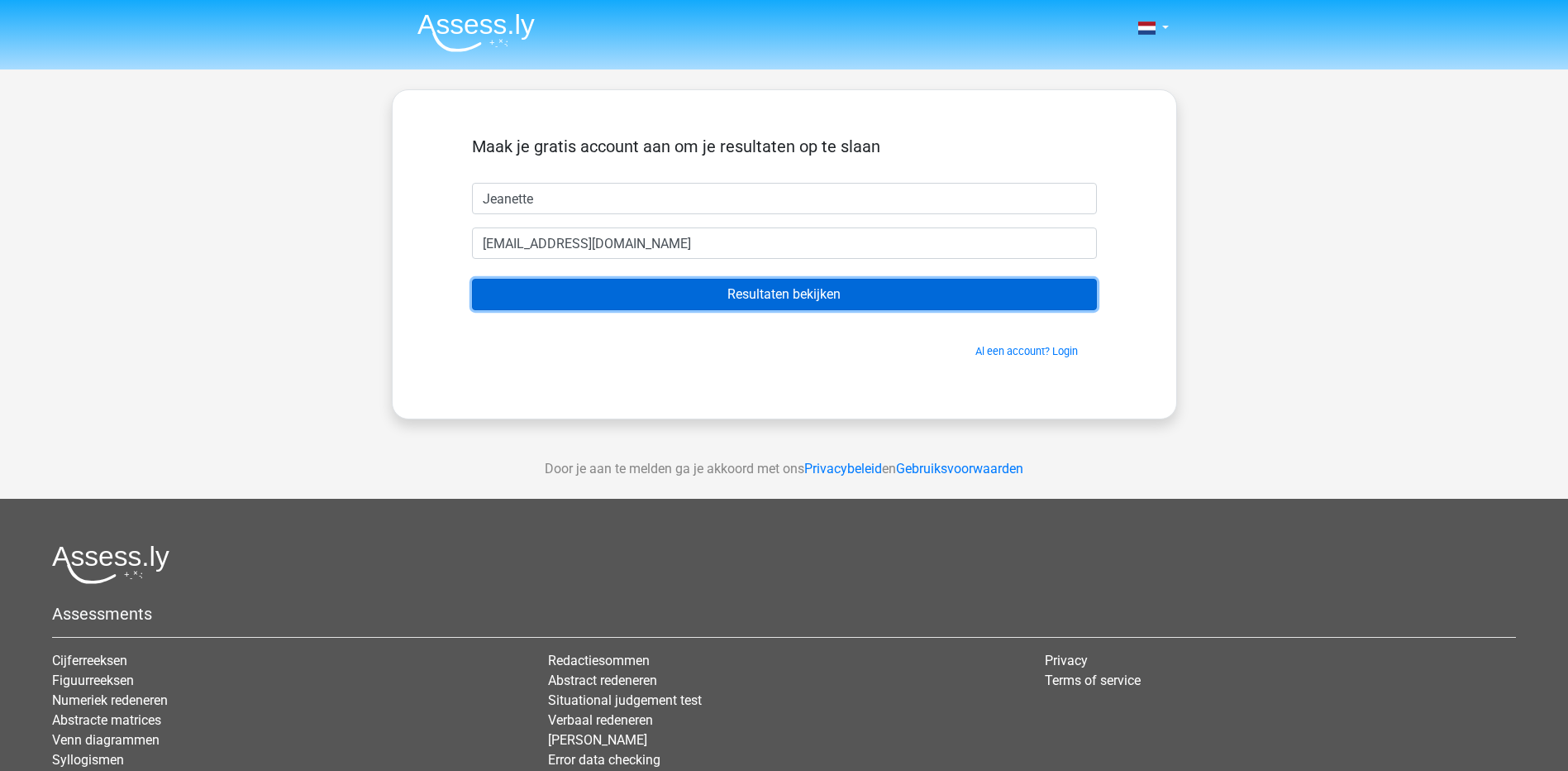
click at [762, 296] on input "Resultaten bekijken" at bounding box center [784, 294] width 625 height 31
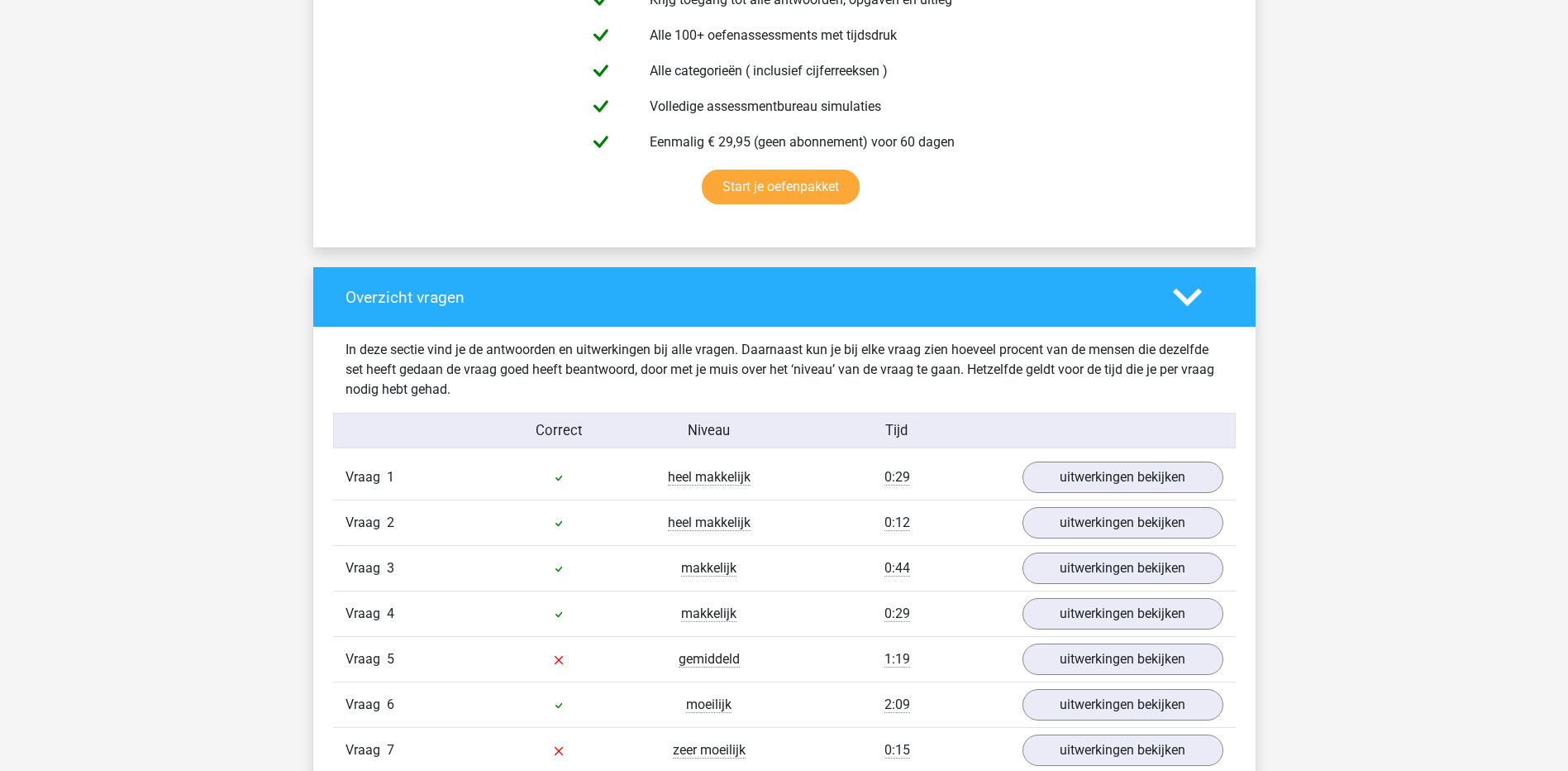
scroll to position [1075, 0]
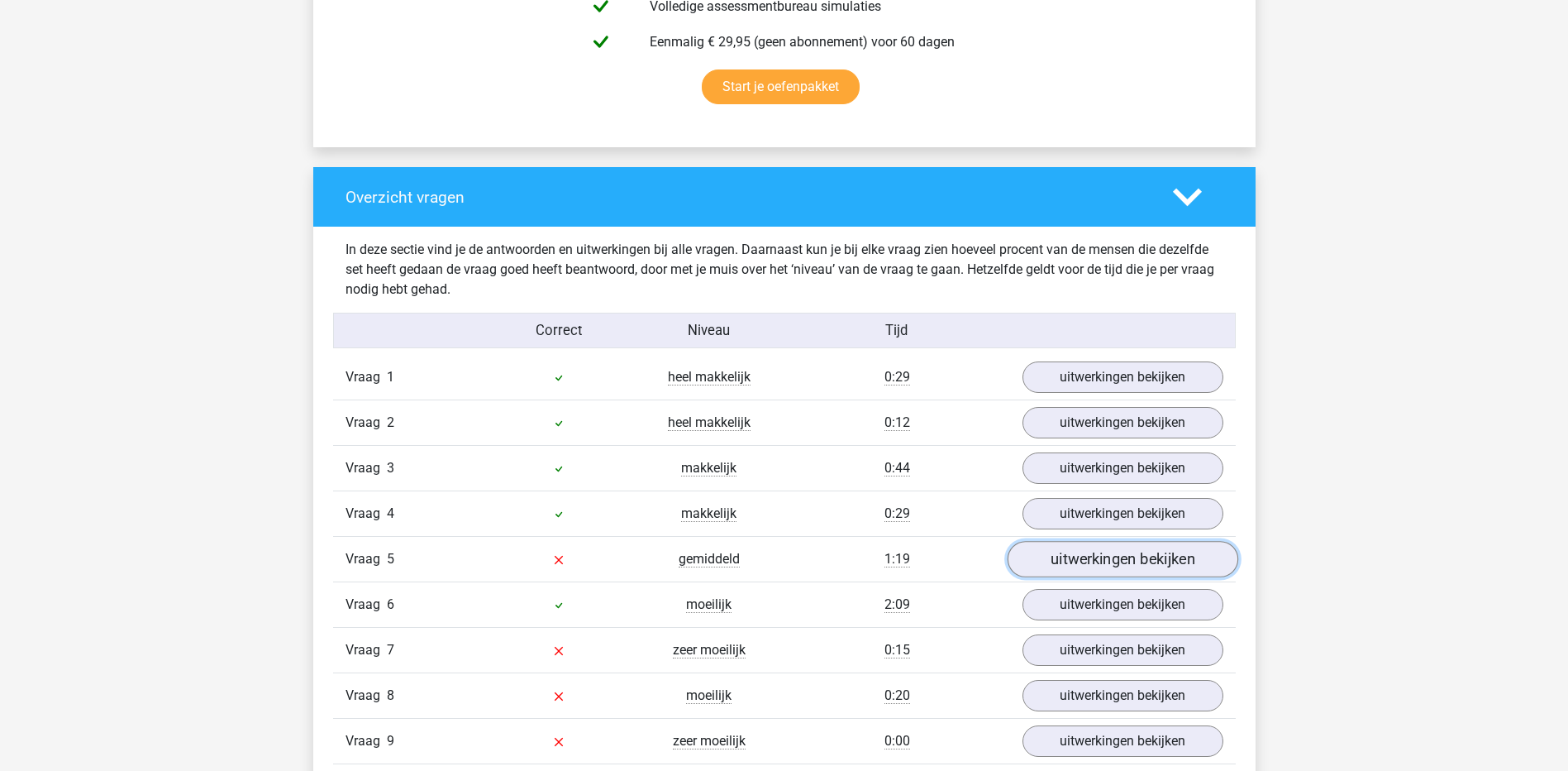
click at [1113, 564] on link "uitwerkingen bekijken" at bounding box center [1122, 559] width 231 height 36
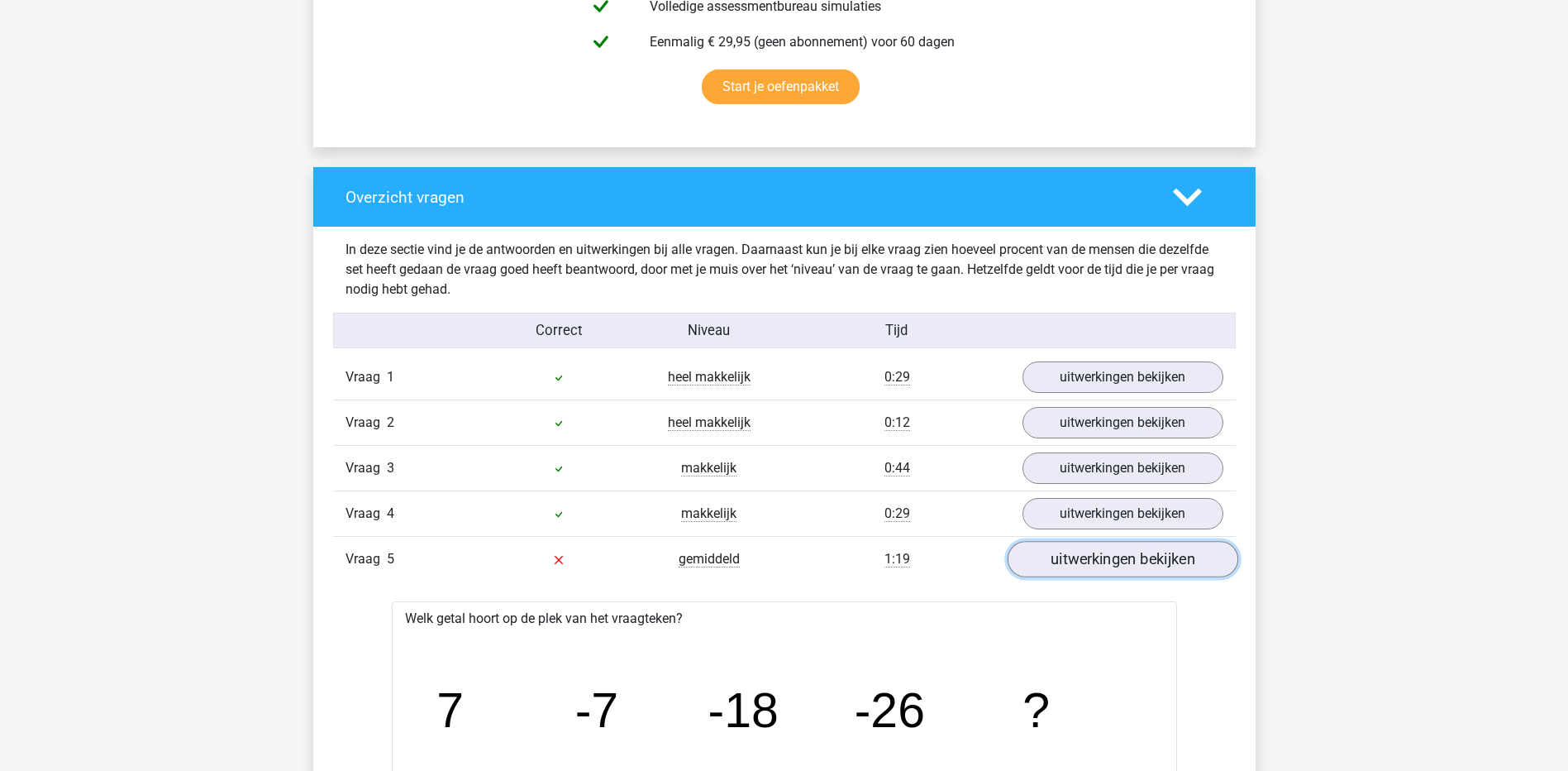
click at [1073, 568] on link "uitwerkingen bekijken" at bounding box center [1122, 559] width 231 height 36
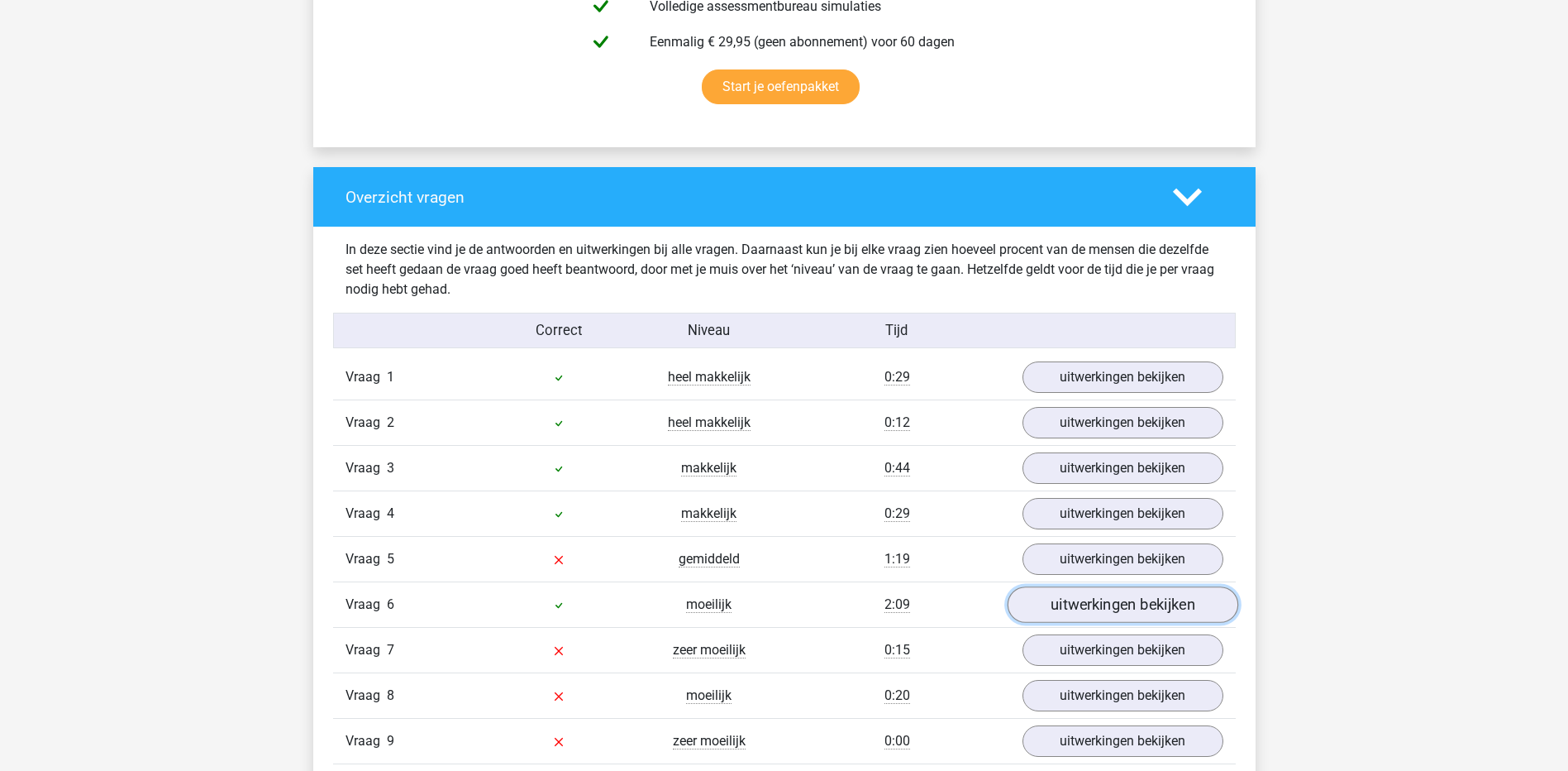
click at [1076, 612] on link "uitwerkingen bekijken" at bounding box center [1122, 605] width 231 height 36
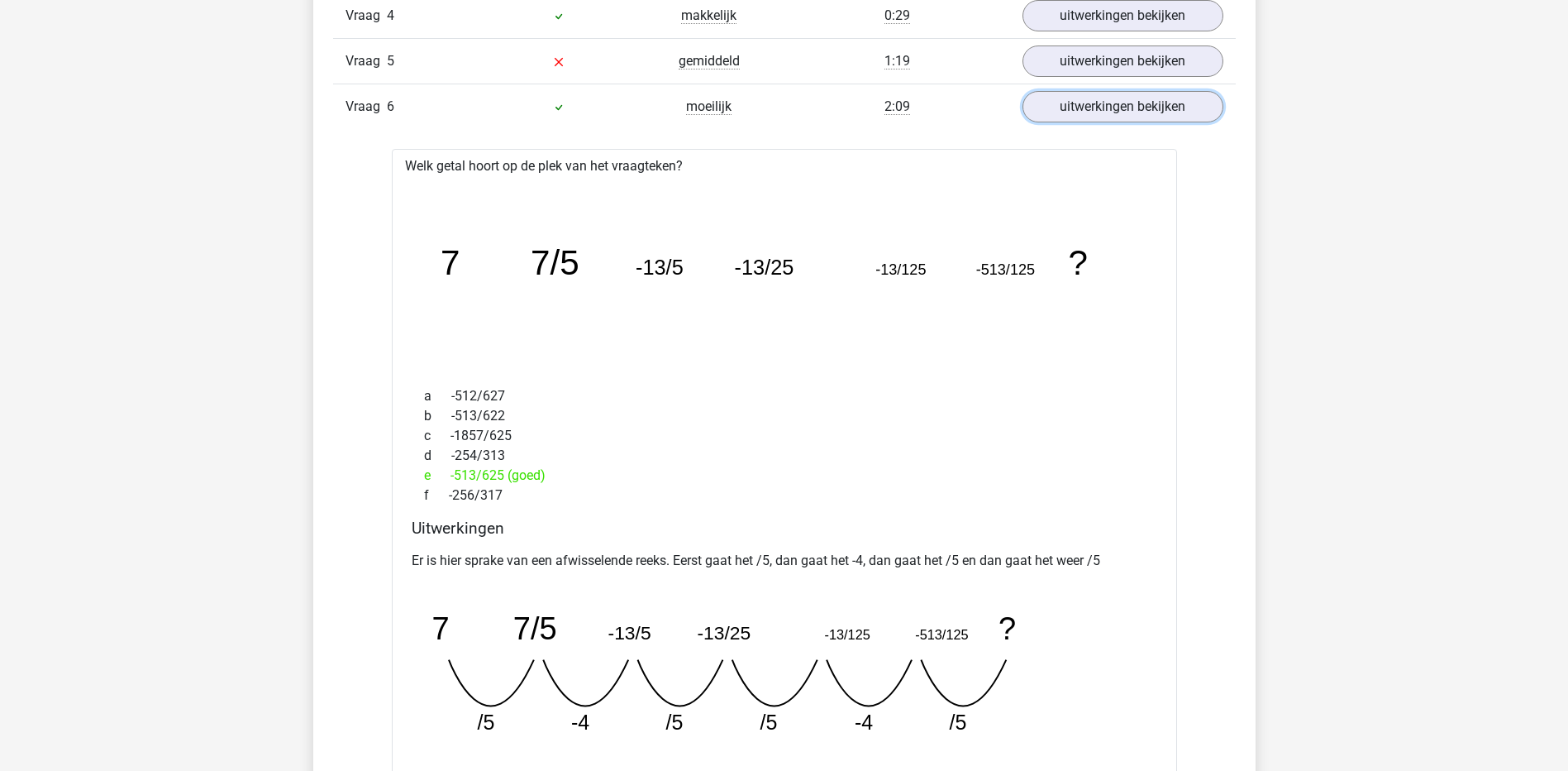
scroll to position [1571, 0]
click at [1110, 115] on link "uitwerkingen bekijken" at bounding box center [1122, 108] width 231 height 36
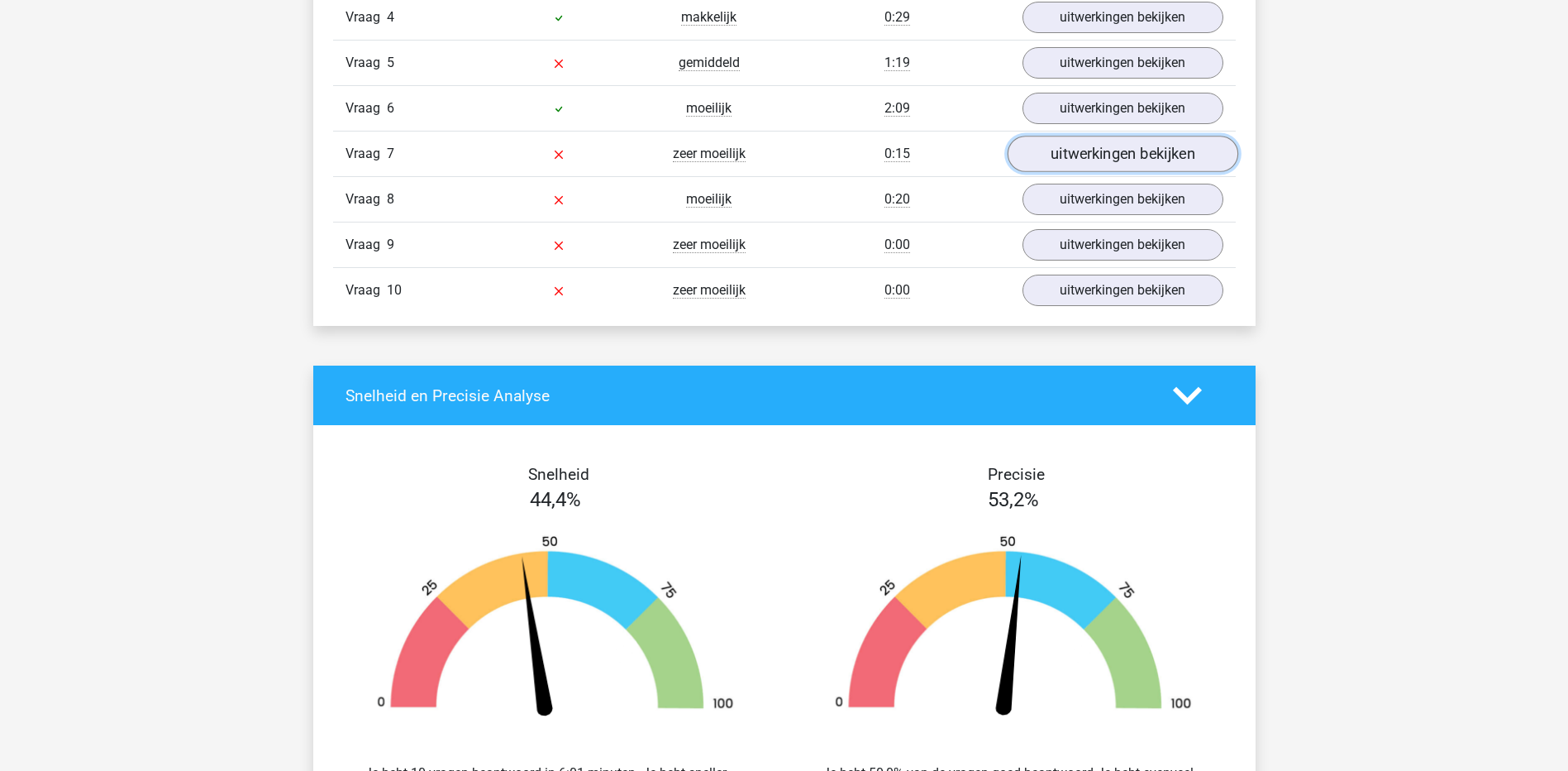
click at [1099, 153] on link "uitwerkingen bekijken" at bounding box center [1122, 154] width 231 height 36
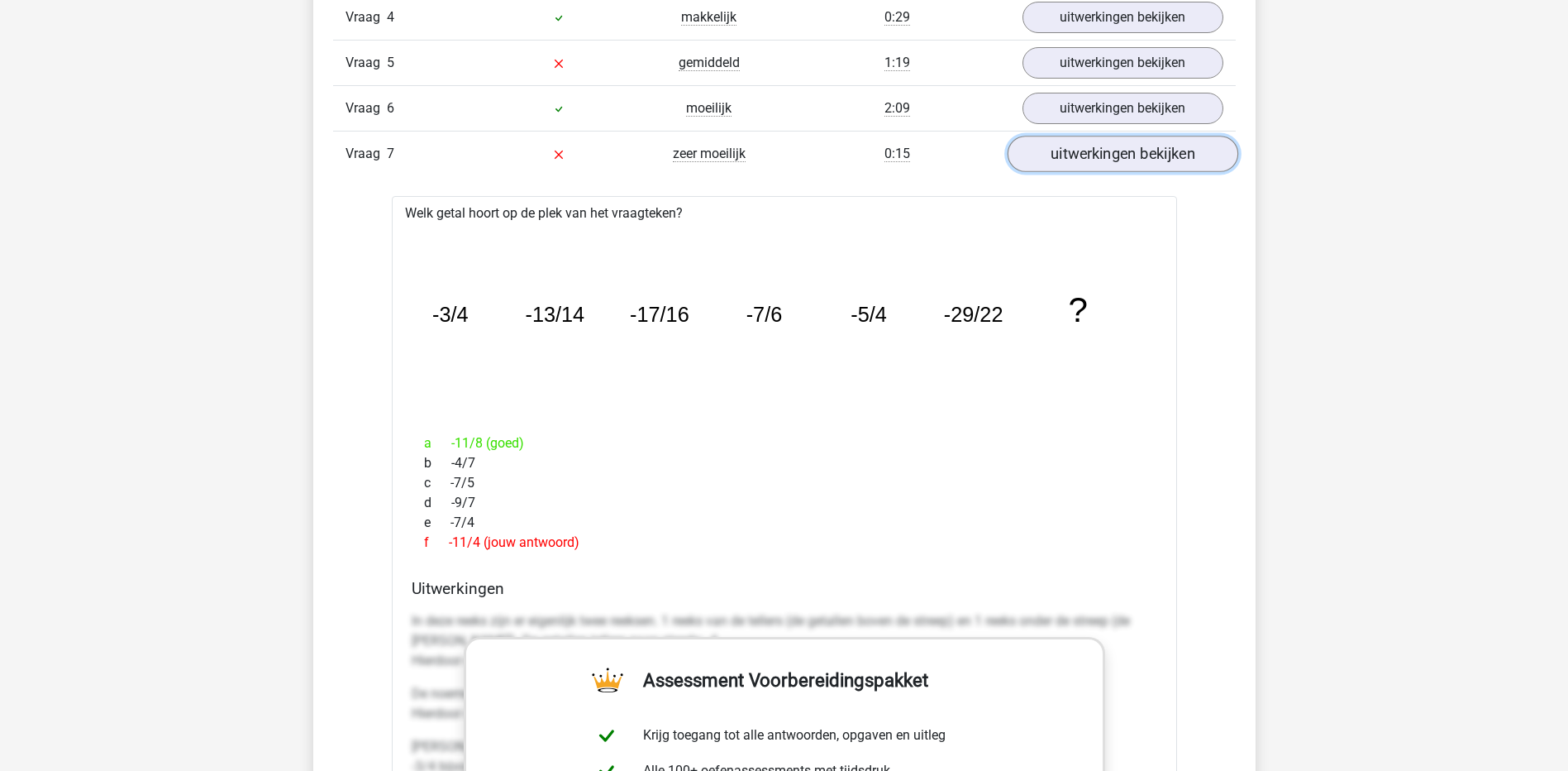
click at [1099, 154] on link "uitwerkingen bekijken" at bounding box center [1122, 154] width 231 height 36
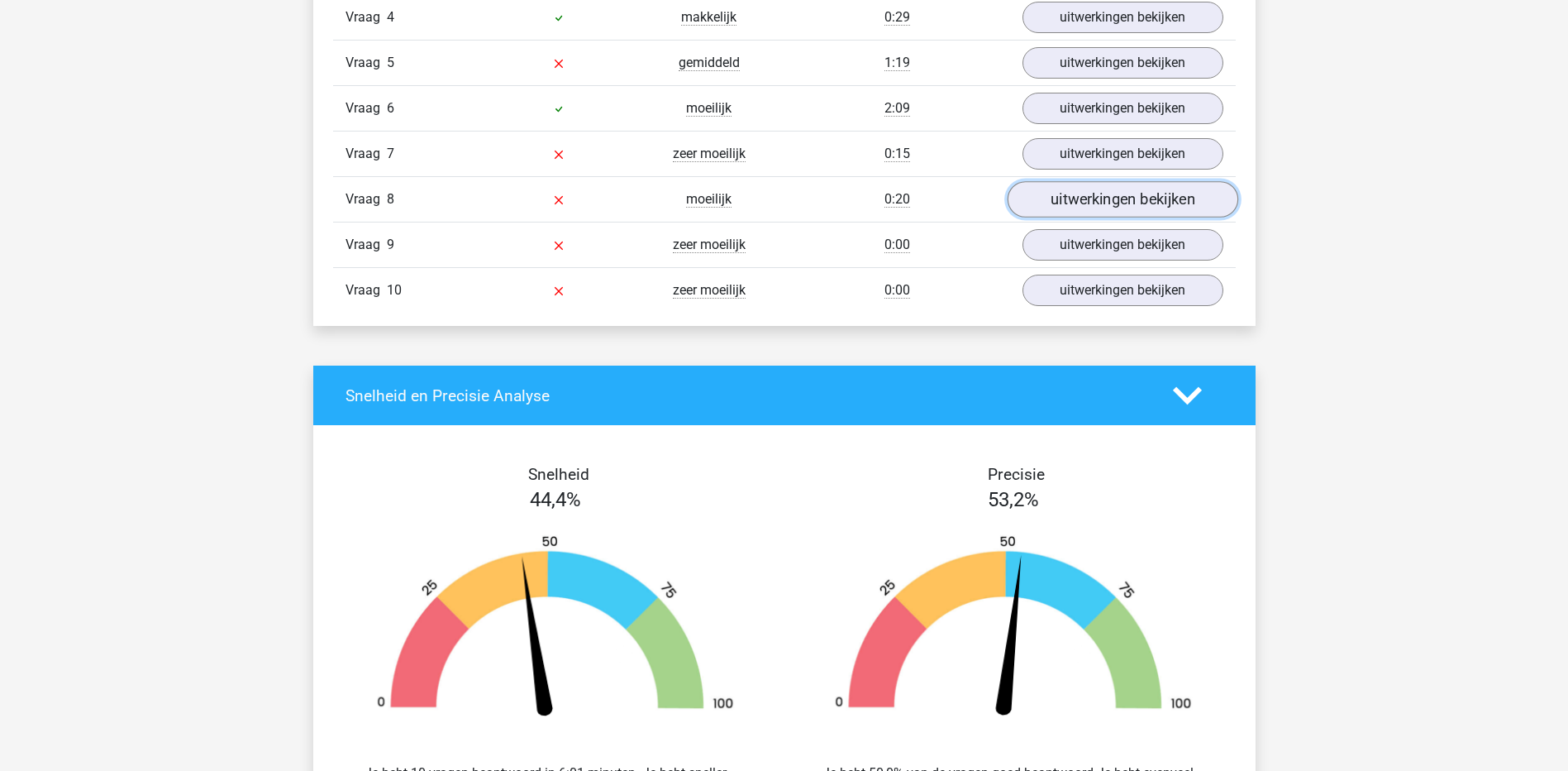
click at [1090, 191] on link "uitwerkingen bekijken" at bounding box center [1122, 200] width 231 height 36
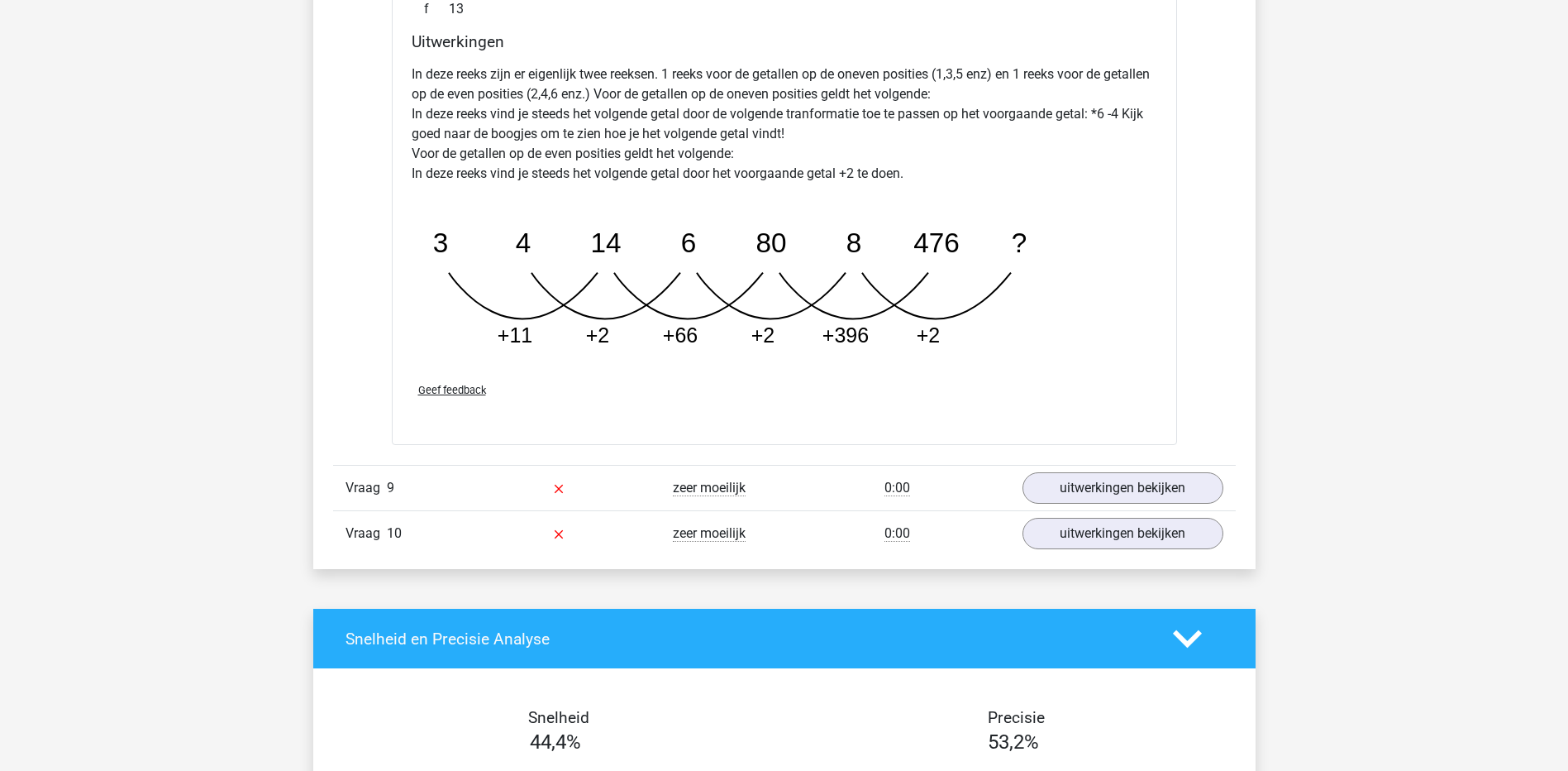
scroll to position [1736, 0]
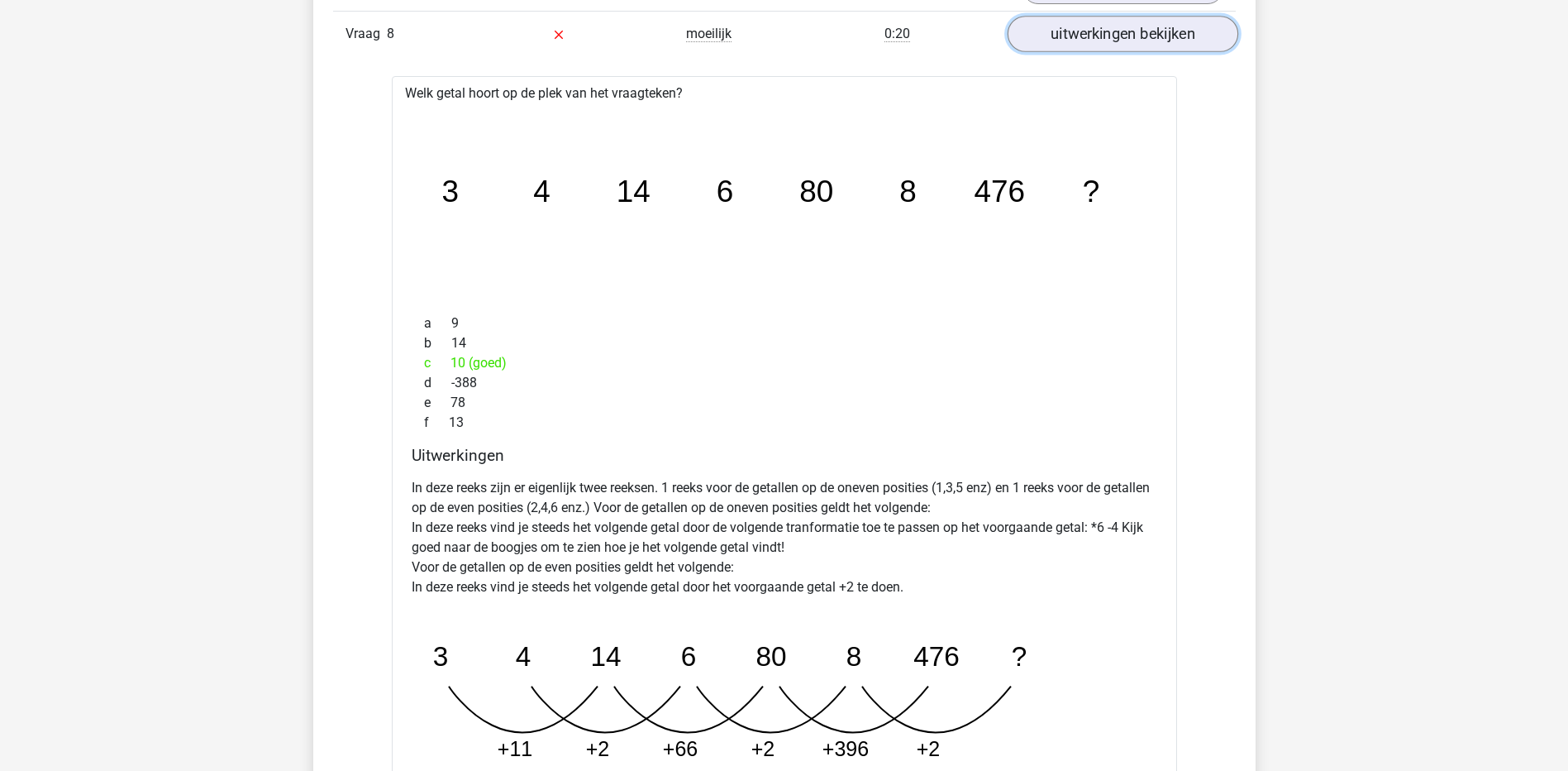
click at [1125, 38] on link "uitwerkingen bekijken" at bounding box center [1122, 34] width 231 height 36
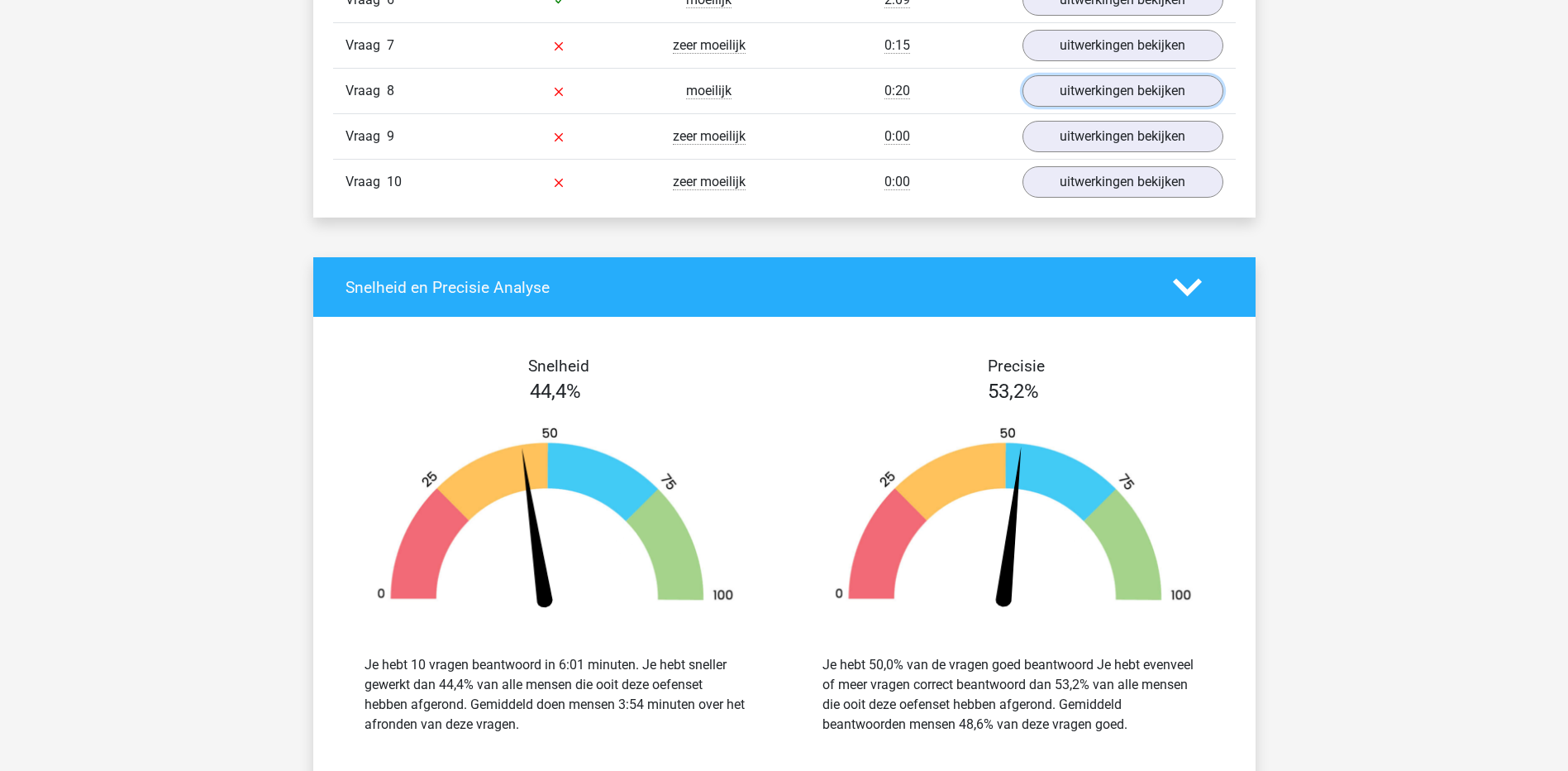
scroll to position [1654, 0]
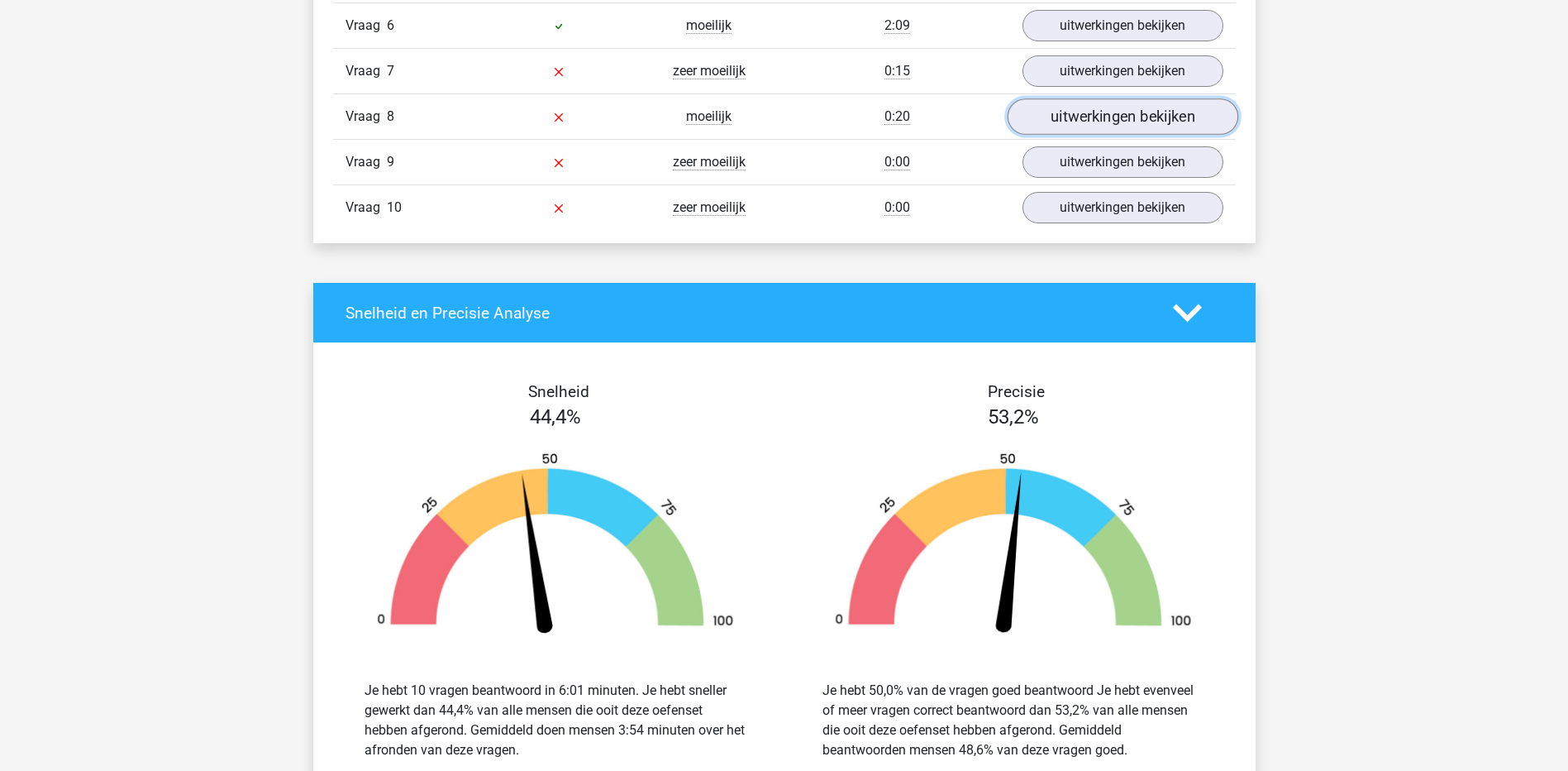
click at [1085, 128] on link "uitwerkingen bekijken" at bounding box center [1122, 116] width 231 height 36
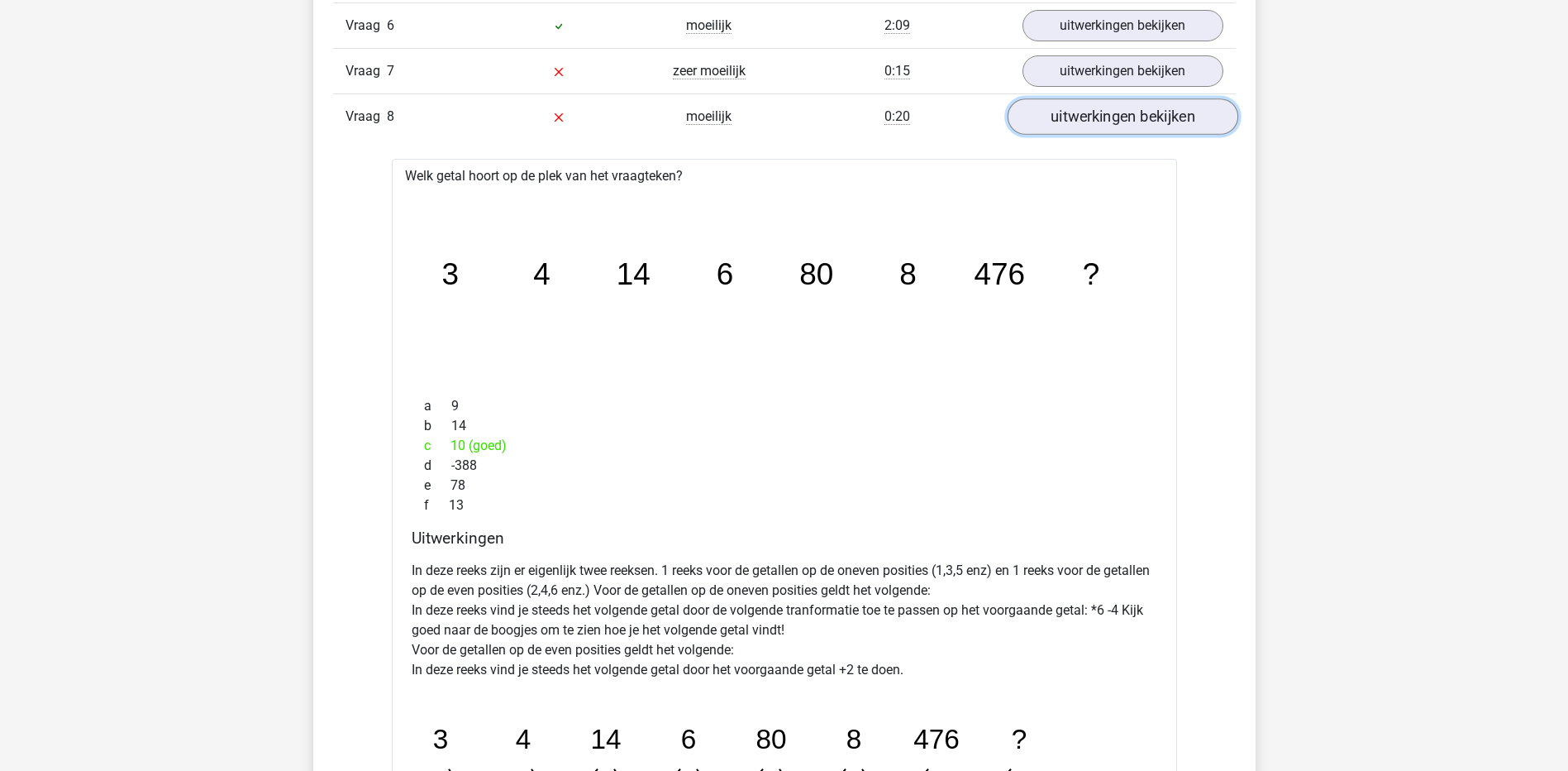
click at [1086, 120] on link "uitwerkingen bekijken" at bounding box center [1122, 116] width 231 height 36
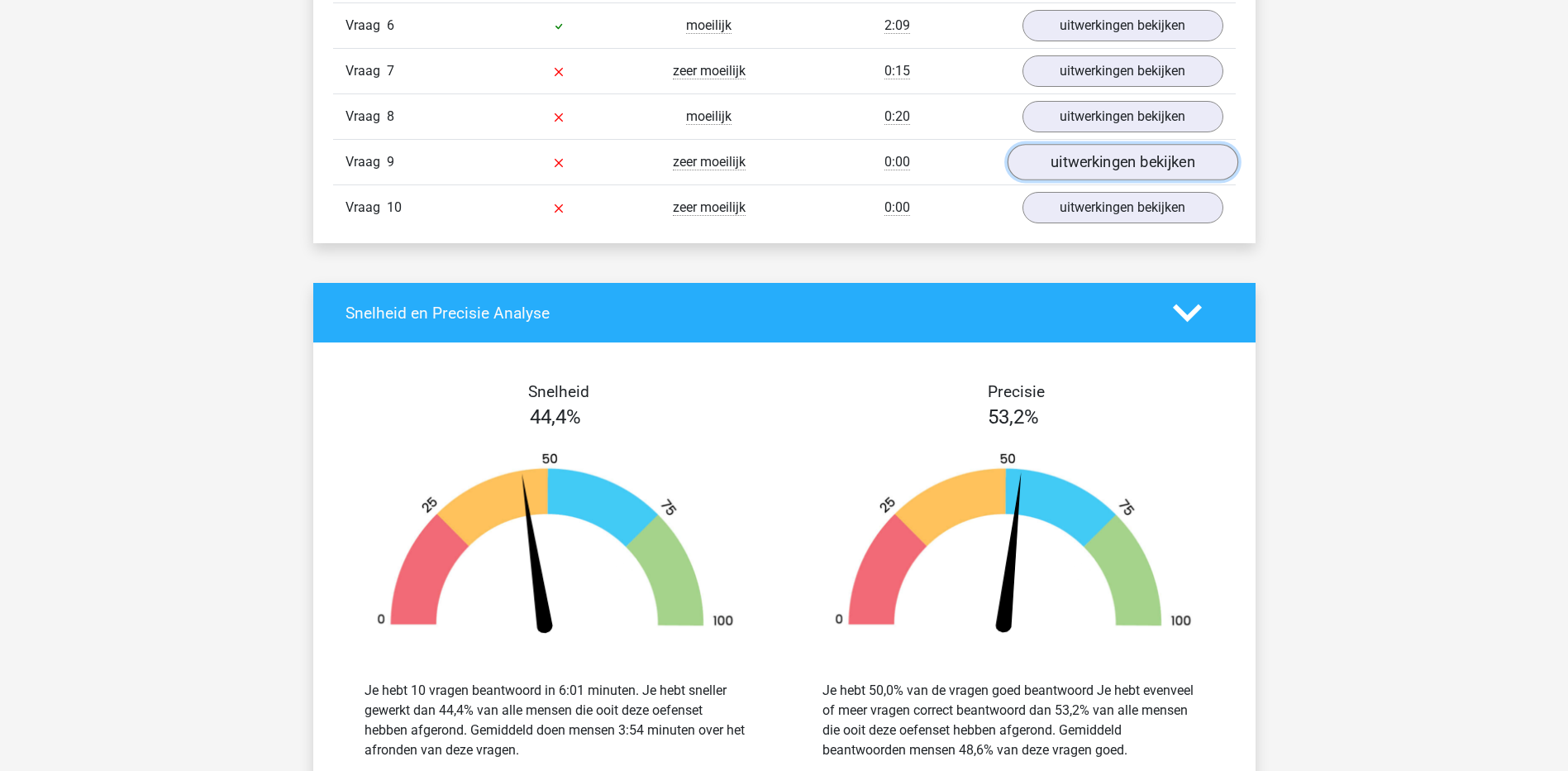
click at [1081, 161] on link "uitwerkingen bekijken" at bounding box center [1122, 163] width 231 height 36
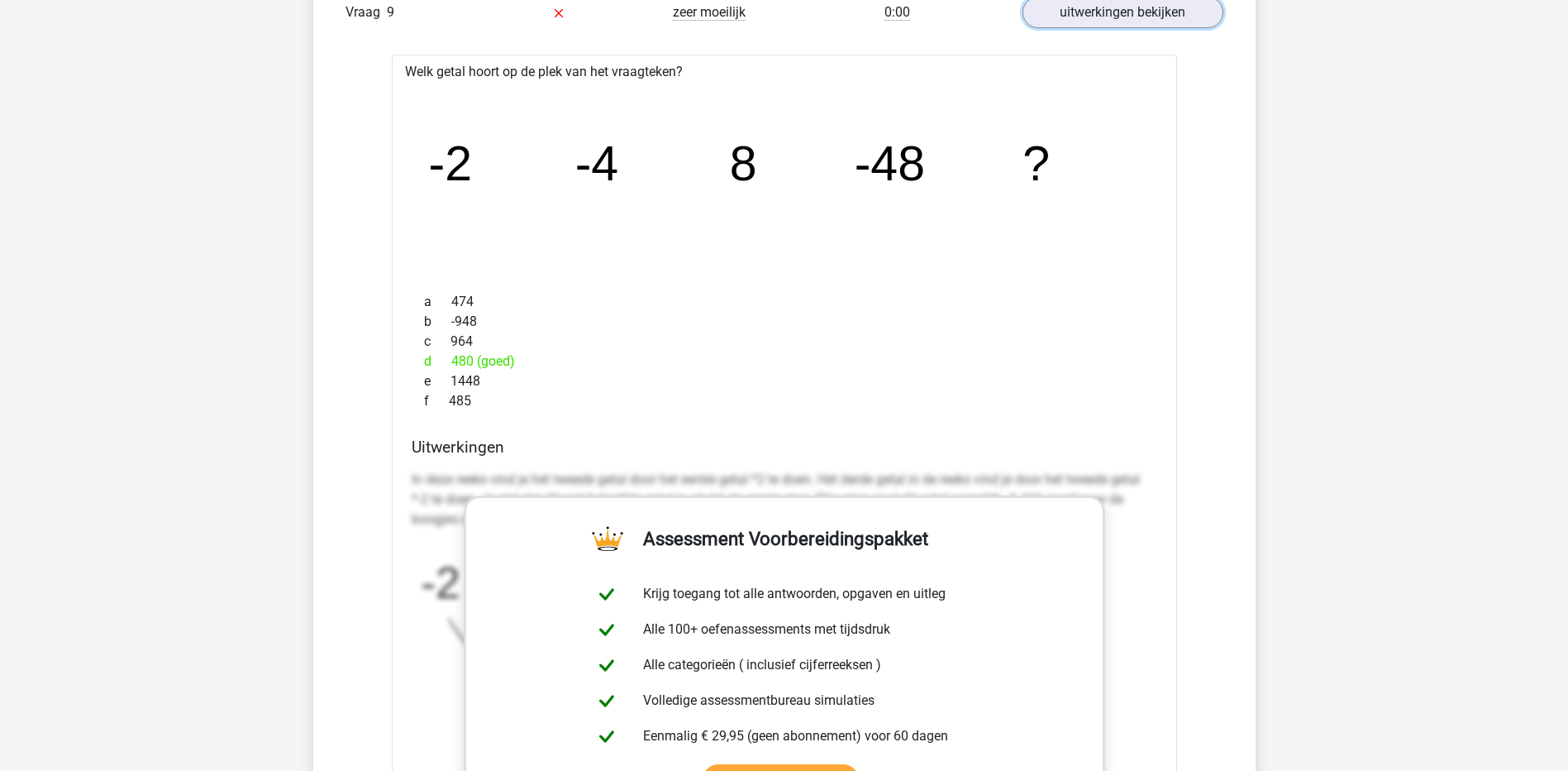
scroll to position [1736, 0]
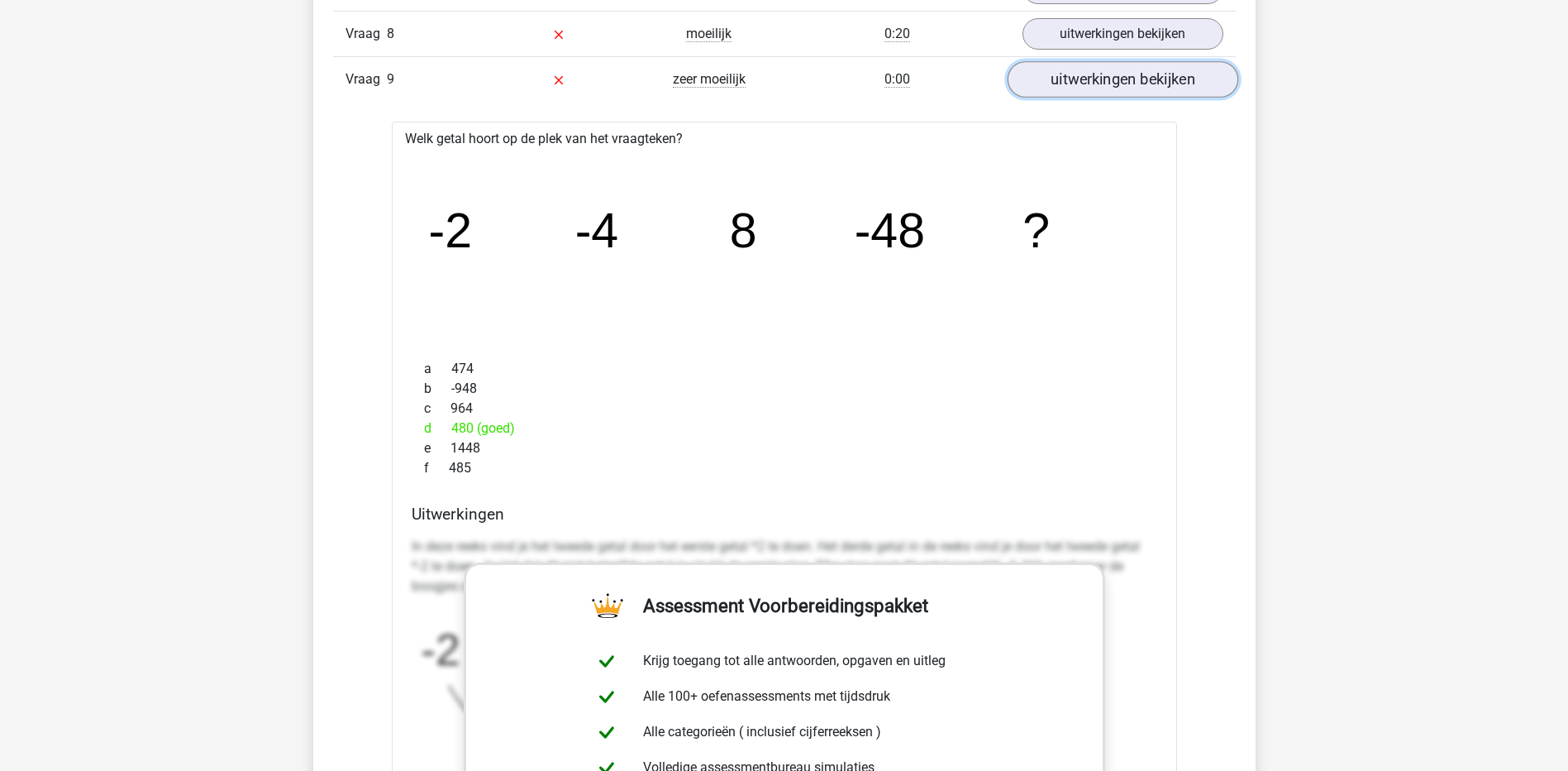
click at [1120, 77] on link "uitwerkingen bekijken" at bounding box center [1122, 80] width 231 height 36
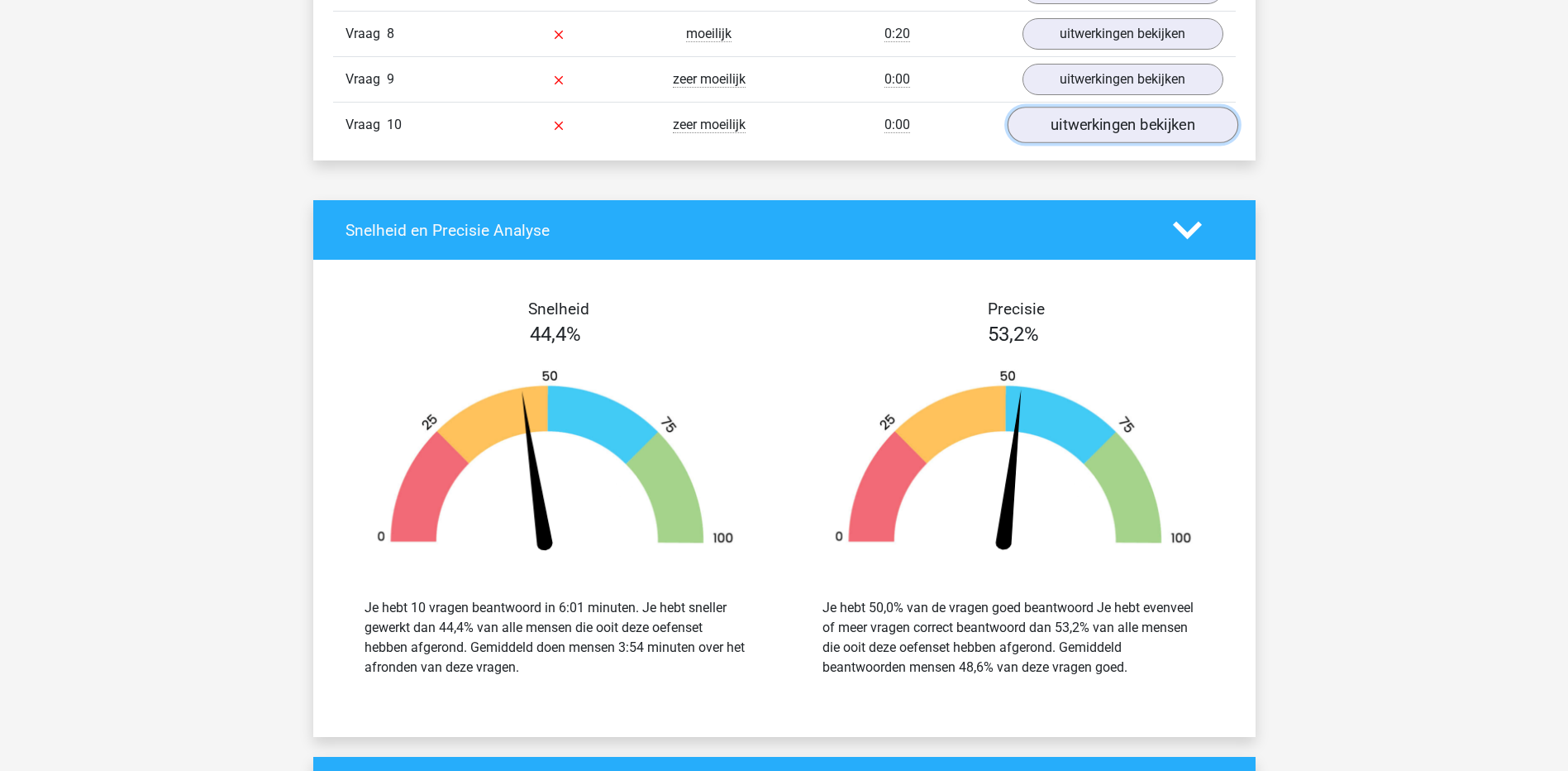
click at [1102, 130] on link "uitwerkingen bekijken" at bounding box center [1122, 125] width 231 height 36
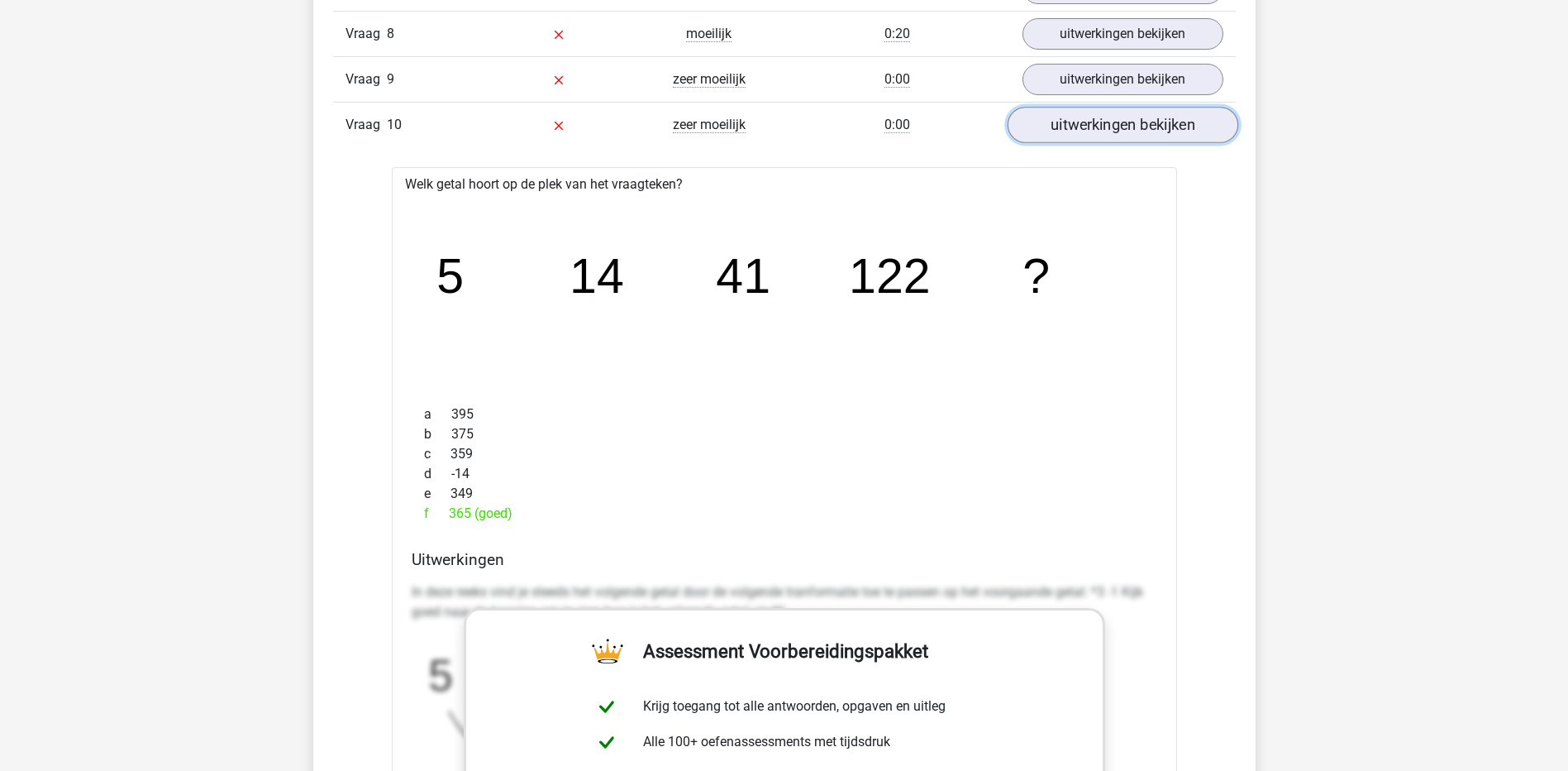
click at [1102, 130] on link "uitwerkingen bekijken" at bounding box center [1122, 125] width 231 height 36
